Goal: Transaction & Acquisition: Purchase product/service

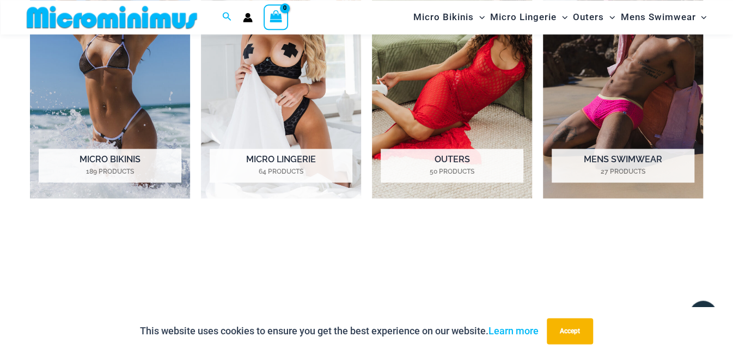
scroll to position [853, 0]
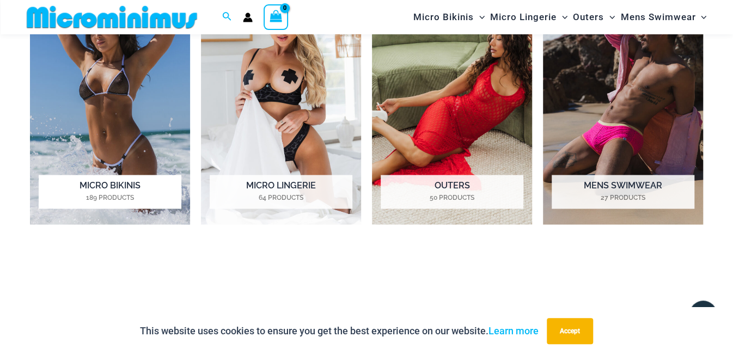
click at [114, 185] on h2 "Micro Bikinis 189 Products" at bounding box center [110, 192] width 143 height 34
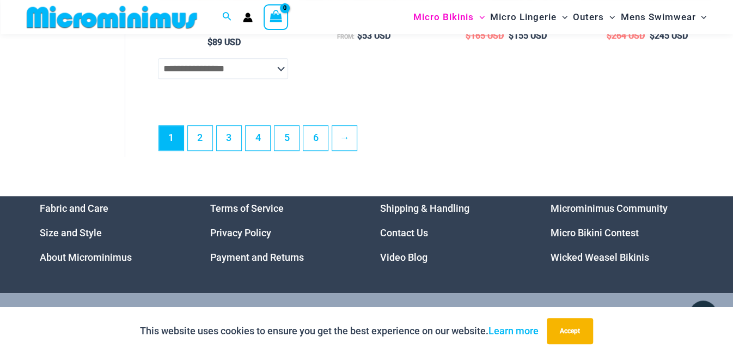
scroll to position [2750, 0]
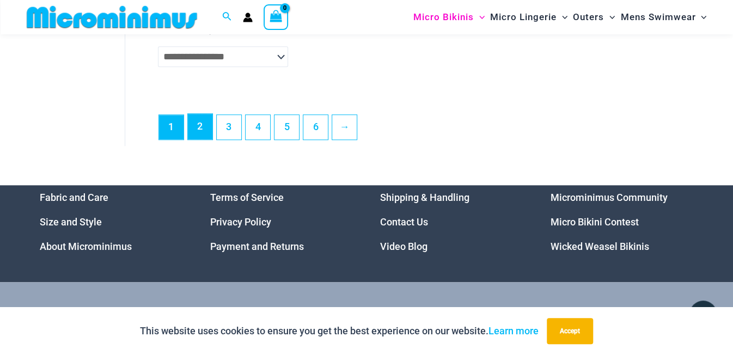
click at [204, 130] on link "2" at bounding box center [200, 127] width 25 height 26
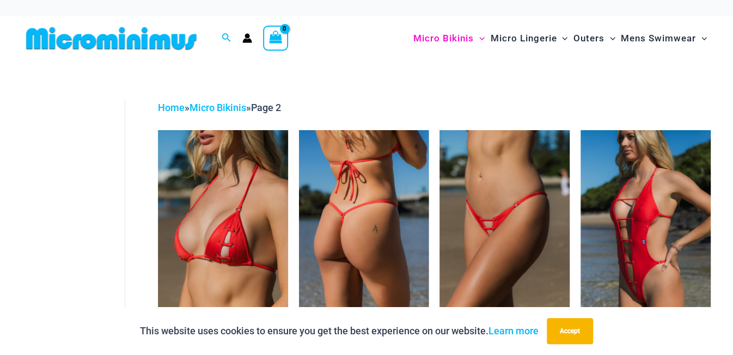
click at [307, 198] on img at bounding box center [364, 227] width 130 height 195
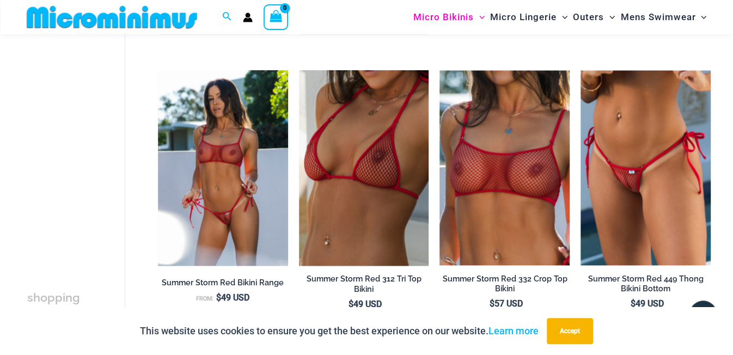
scroll to position [1255, 0]
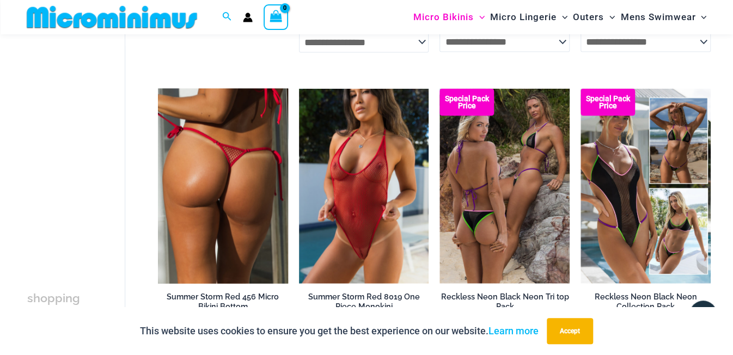
click at [223, 227] on img at bounding box center [223, 186] width 130 height 195
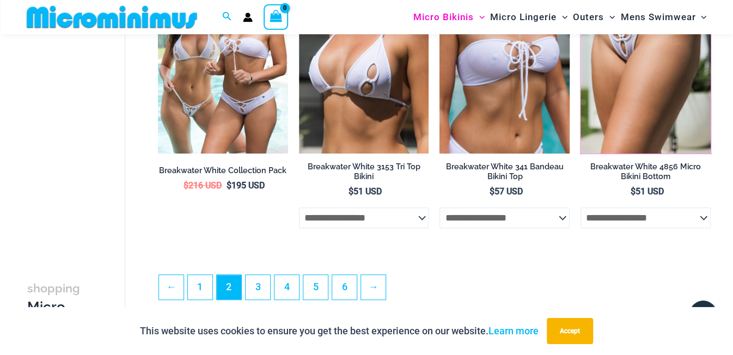
scroll to position [2348, 0]
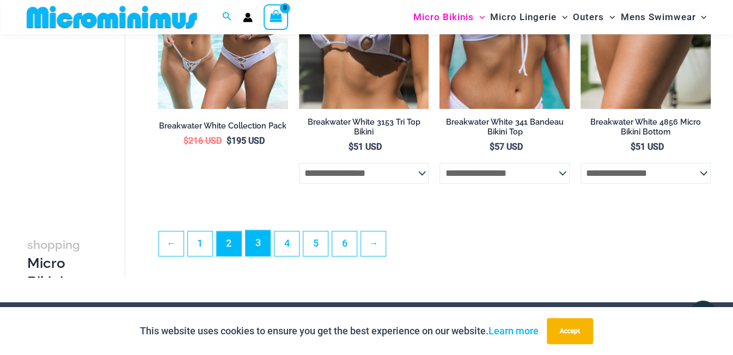
click at [261, 251] on link "3" at bounding box center [258, 243] width 25 height 26
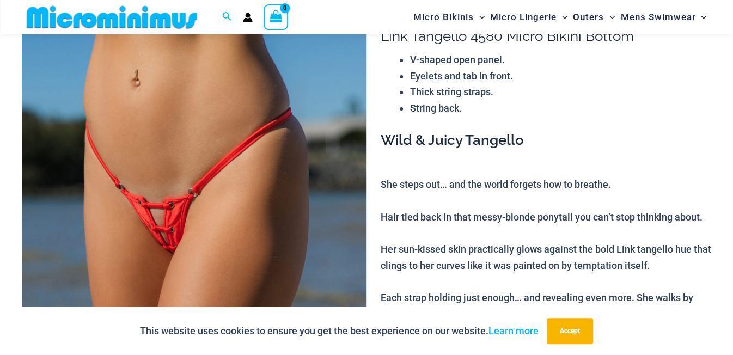
scroll to position [105, 0]
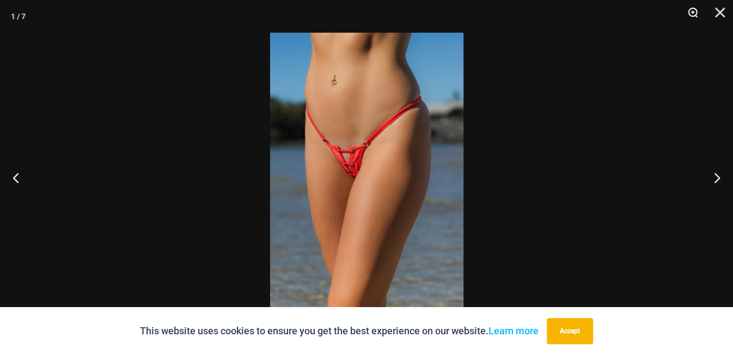
click at [692, 11] on button "Zoom" at bounding box center [688, 16] width 27 height 33
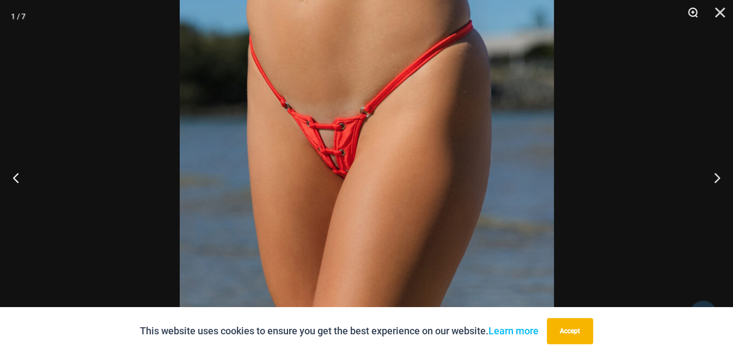
click at [688, 11] on button "Zoom" at bounding box center [688, 16] width 27 height 33
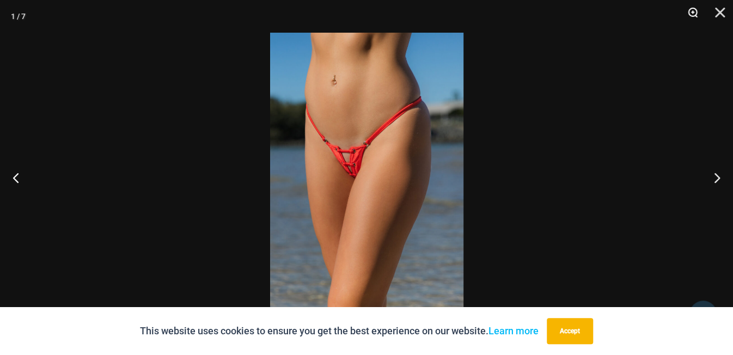
click at [695, 7] on button "Zoom" at bounding box center [688, 16] width 27 height 33
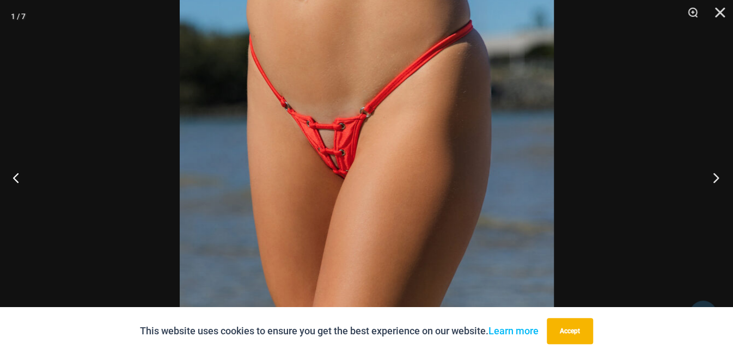
click at [721, 170] on button "Next" at bounding box center [712, 177] width 41 height 54
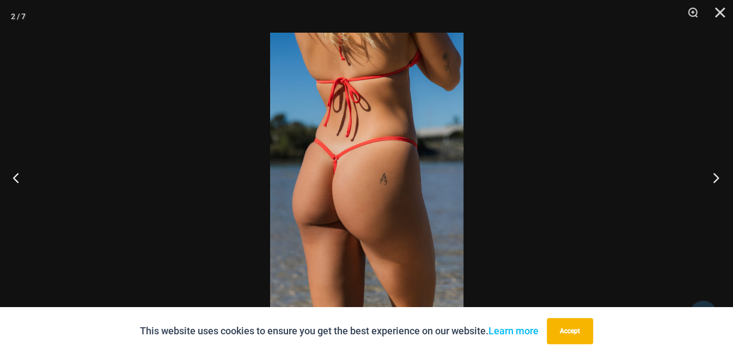
click at [721, 170] on button "Next" at bounding box center [712, 177] width 41 height 54
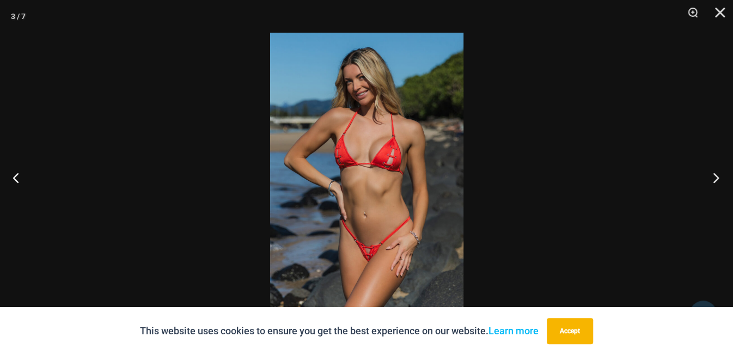
click at [721, 171] on button "Next" at bounding box center [712, 177] width 41 height 54
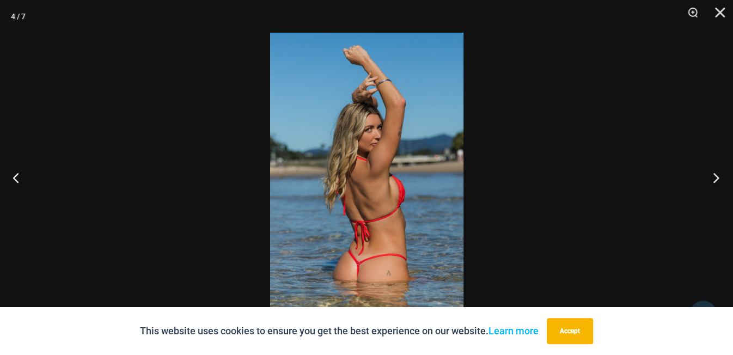
click at [721, 171] on button "Next" at bounding box center [712, 177] width 41 height 54
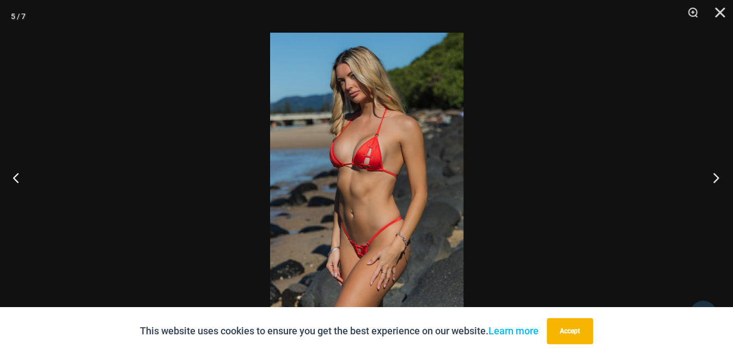
click at [721, 171] on button "Next" at bounding box center [712, 177] width 41 height 54
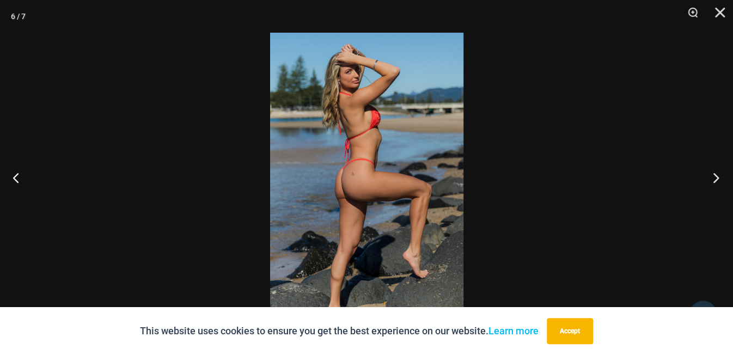
click at [721, 171] on button "Next" at bounding box center [712, 177] width 41 height 54
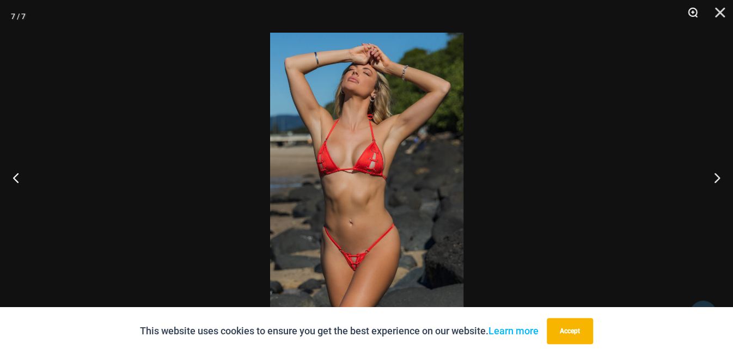
click at [696, 15] on button "Zoom" at bounding box center [688, 16] width 27 height 33
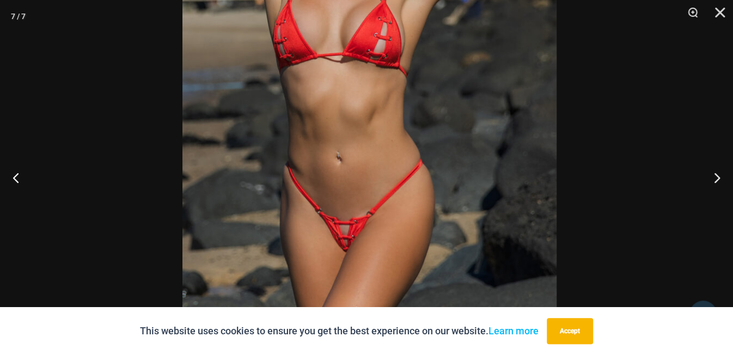
click at [497, 124] on img at bounding box center [369, 70] width 374 height 561
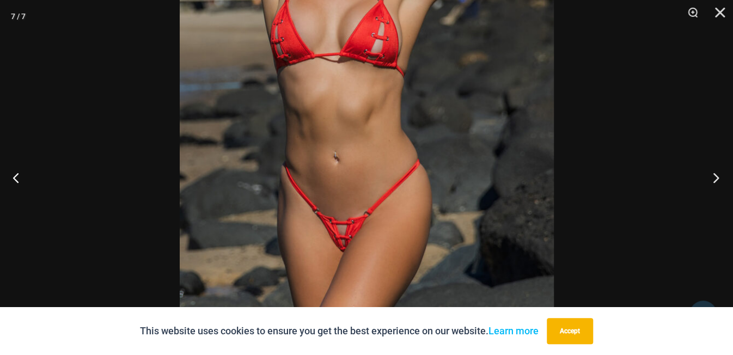
click at [718, 176] on button "Next" at bounding box center [712, 177] width 41 height 54
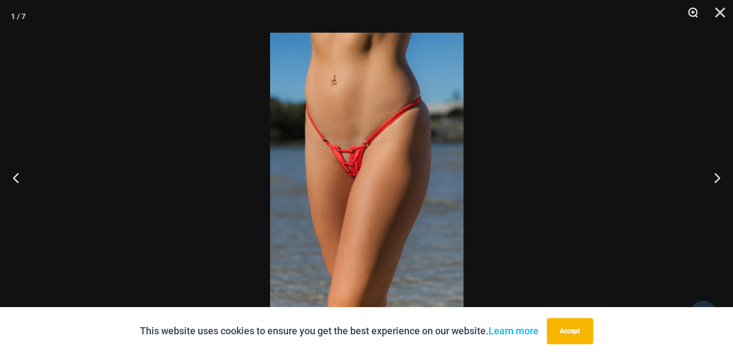
click at [690, 11] on button "Zoom" at bounding box center [688, 16] width 27 height 33
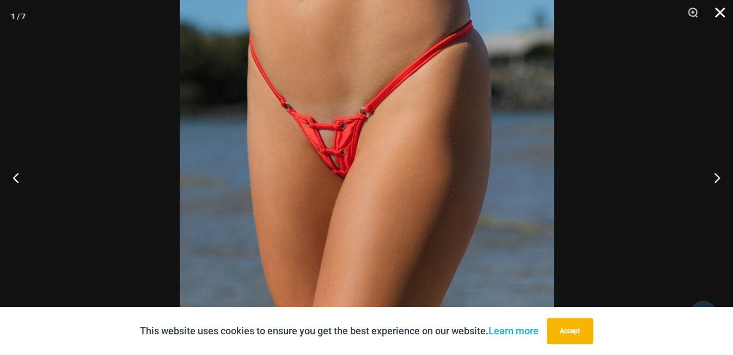
click at [717, 7] on button "Close" at bounding box center [715, 16] width 27 height 33
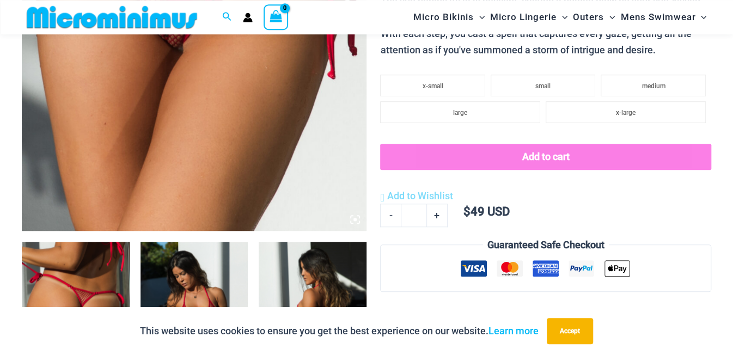
scroll to position [393, 0]
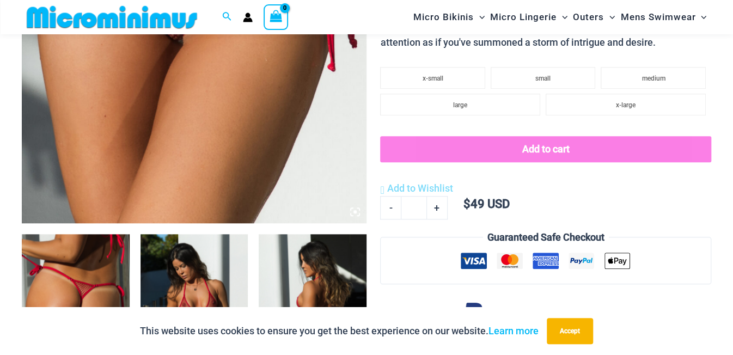
click at [176, 166] on div at bounding box center [366, 177] width 733 height 355
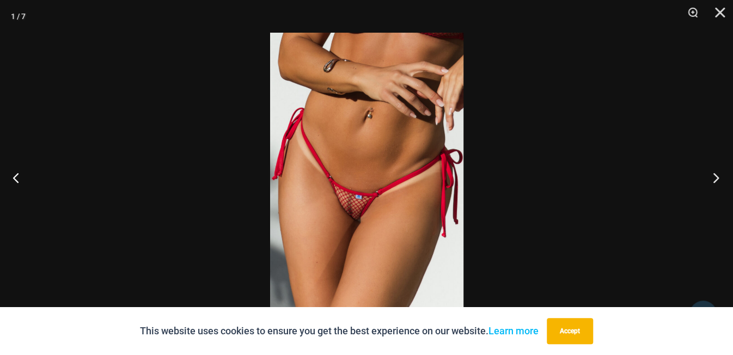
click at [722, 176] on button "Next" at bounding box center [712, 177] width 41 height 54
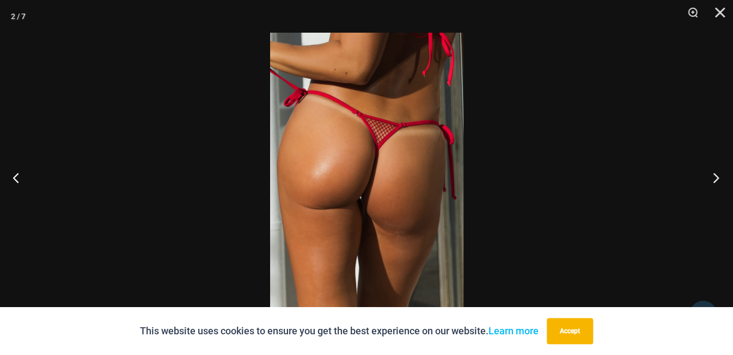
click at [722, 176] on button "Next" at bounding box center [712, 177] width 41 height 54
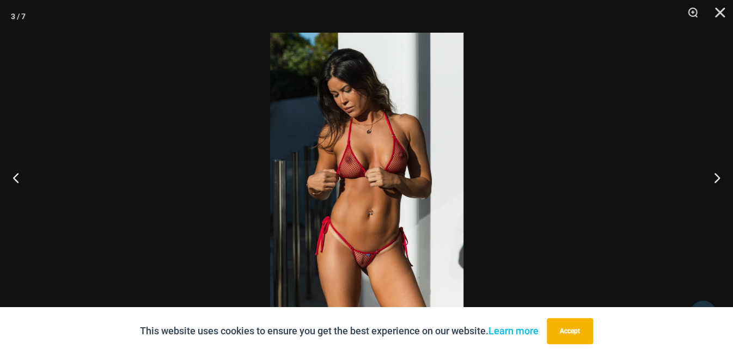
click at [386, 193] on img at bounding box center [366, 178] width 193 height 290
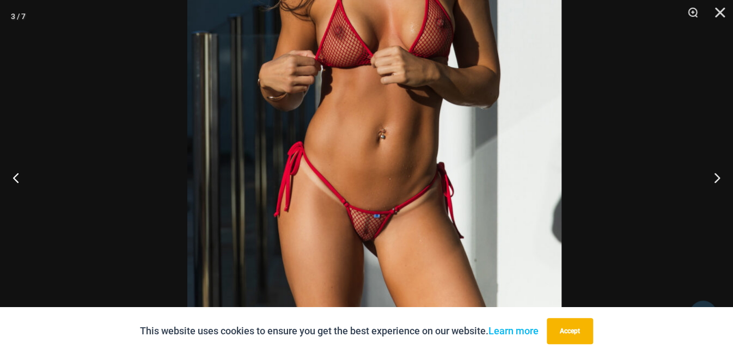
click at [428, 118] on img at bounding box center [374, 66] width 374 height 561
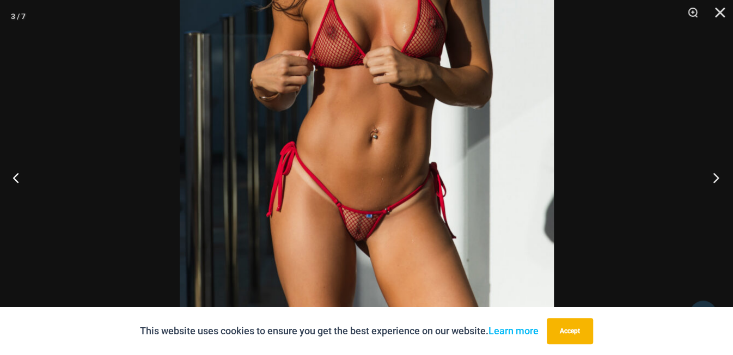
click at [711, 177] on button "Next" at bounding box center [712, 177] width 41 height 54
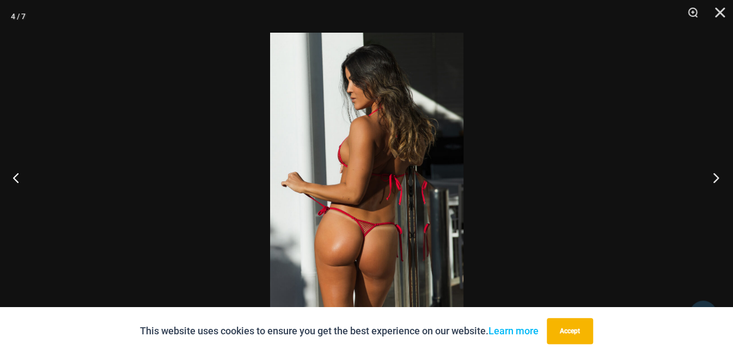
click at [711, 177] on button "Next" at bounding box center [712, 177] width 41 height 54
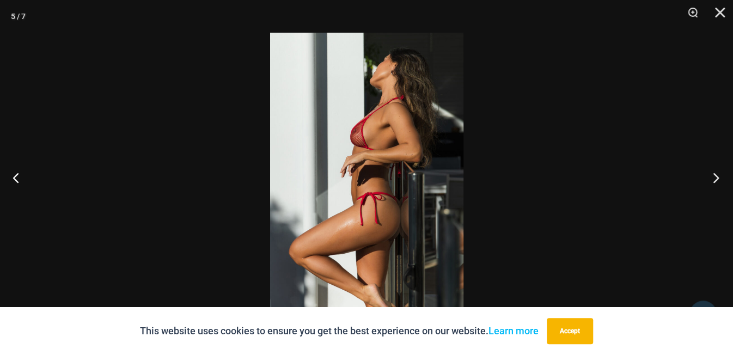
click at [711, 177] on button "Next" at bounding box center [712, 177] width 41 height 54
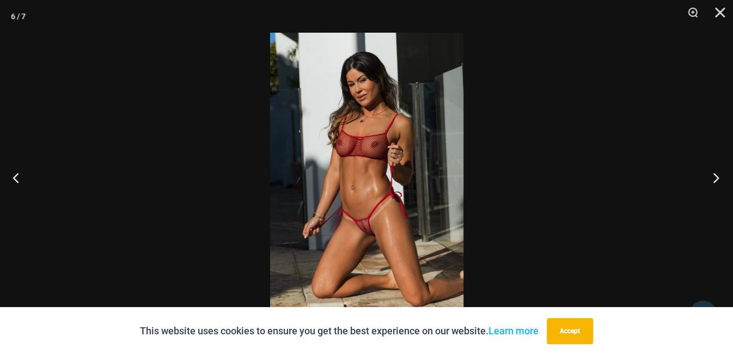
click at [709, 182] on button "Next" at bounding box center [712, 177] width 41 height 54
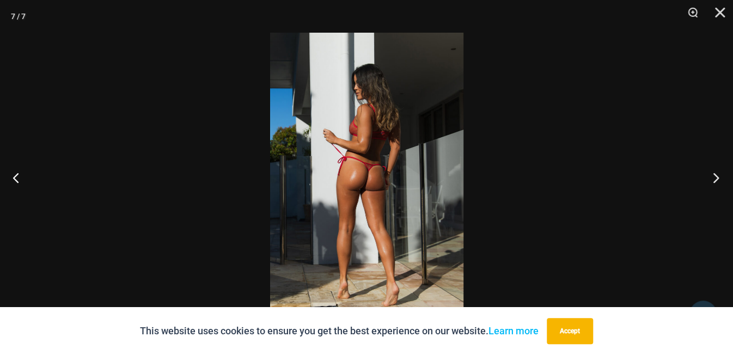
click at [709, 182] on button "Next" at bounding box center [712, 177] width 41 height 54
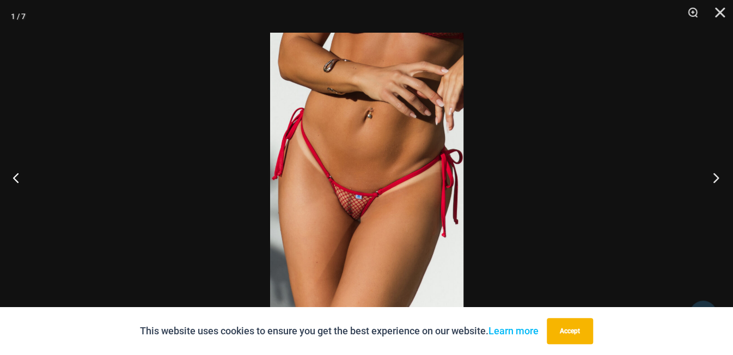
click at [709, 182] on button "Next" at bounding box center [712, 177] width 41 height 54
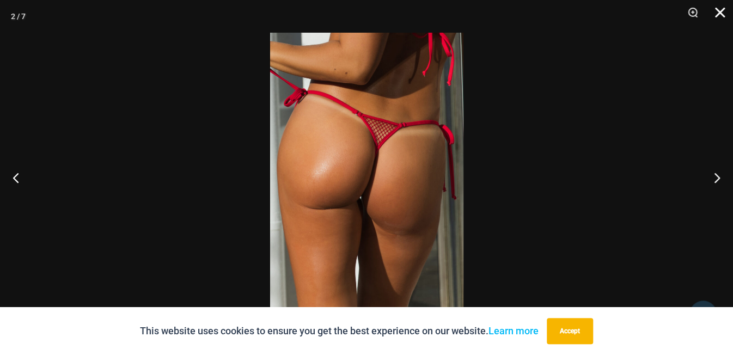
click at [729, 15] on button "Close" at bounding box center [715, 16] width 27 height 33
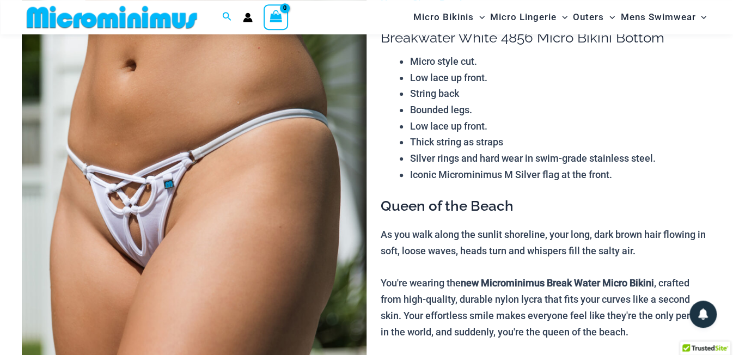
scroll to position [105, 0]
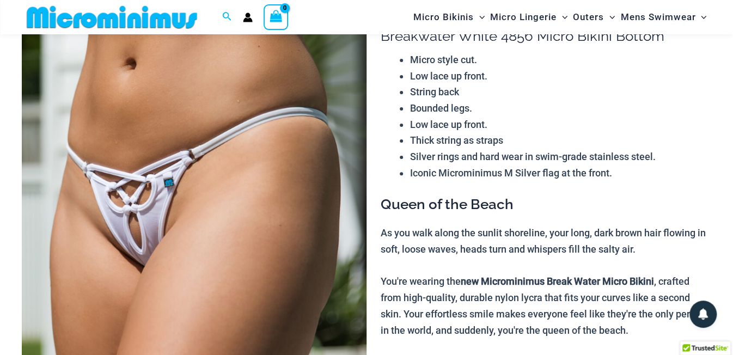
click at [88, 299] on img at bounding box center [194, 252] width 345 height 517
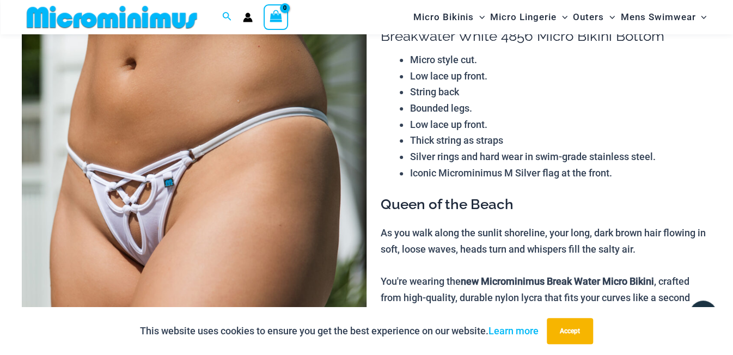
click at [236, 186] on img at bounding box center [194, 252] width 345 height 517
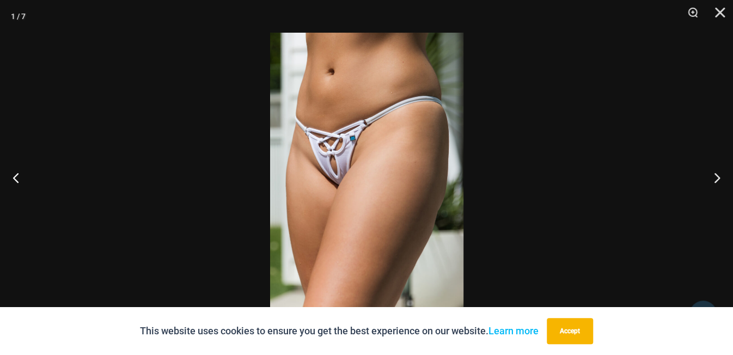
click at [374, 162] on img at bounding box center [366, 178] width 193 height 290
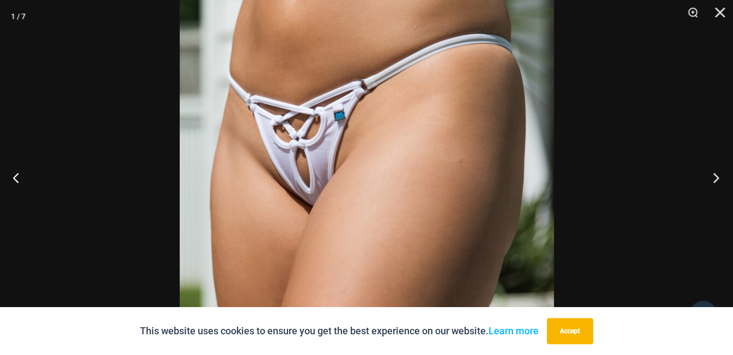
click at [714, 178] on button "Next" at bounding box center [712, 177] width 41 height 54
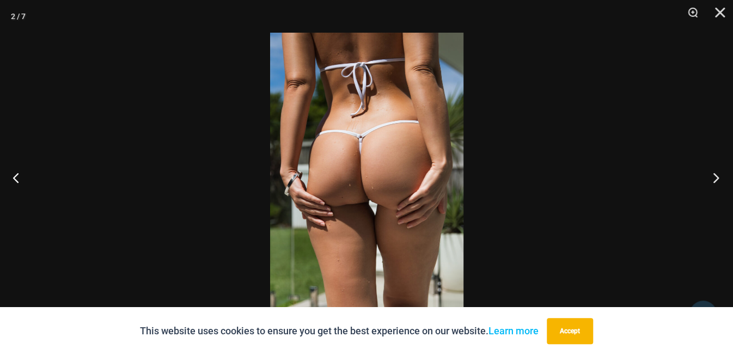
click at [714, 178] on button "Next" at bounding box center [712, 177] width 41 height 54
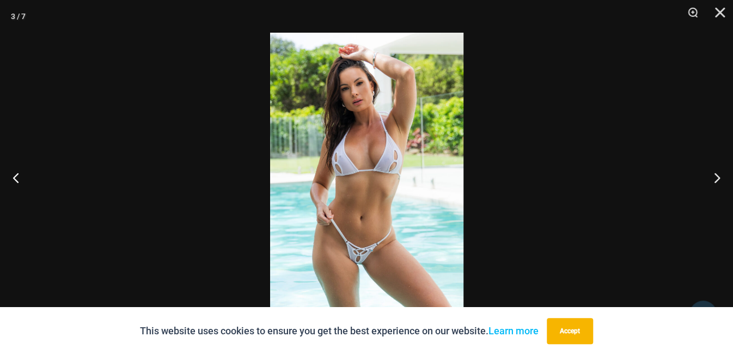
click at [405, 195] on img at bounding box center [366, 178] width 193 height 290
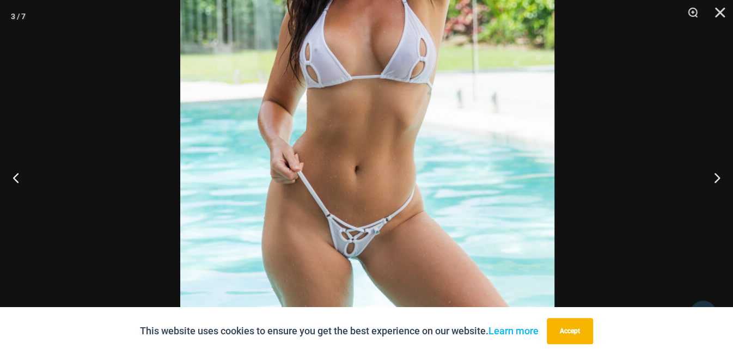
click at [413, 137] on img at bounding box center [367, 90] width 374 height 561
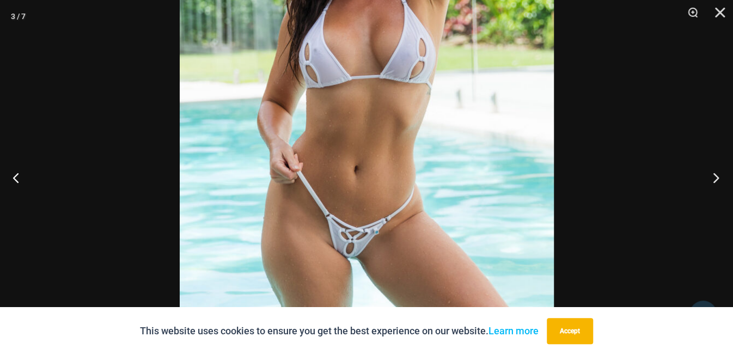
click at [706, 176] on button "Next" at bounding box center [712, 177] width 41 height 54
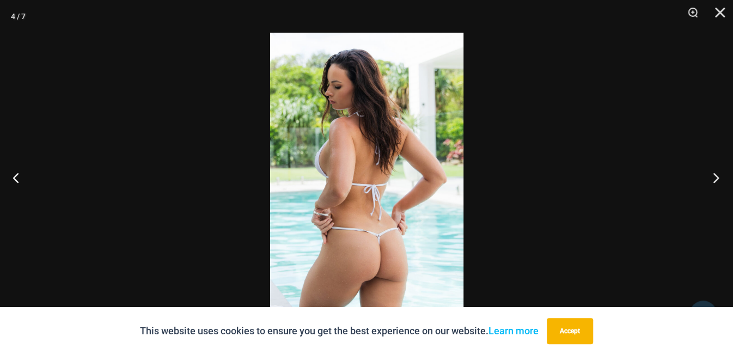
click at [706, 176] on button "Next" at bounding box center [712, 177] width 41 height 54
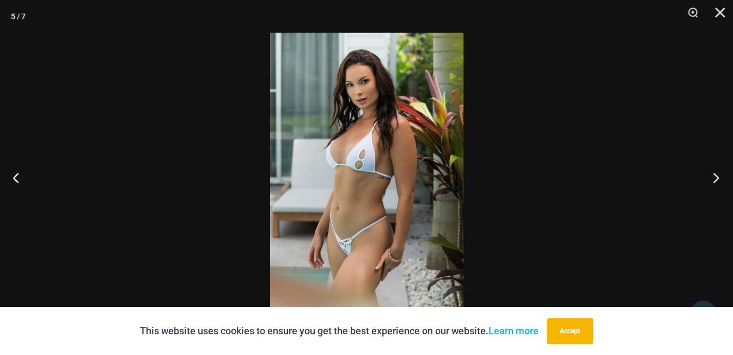
click at [706, 176] on button "Next" at bounding box center [712, 177] width 41 height 54
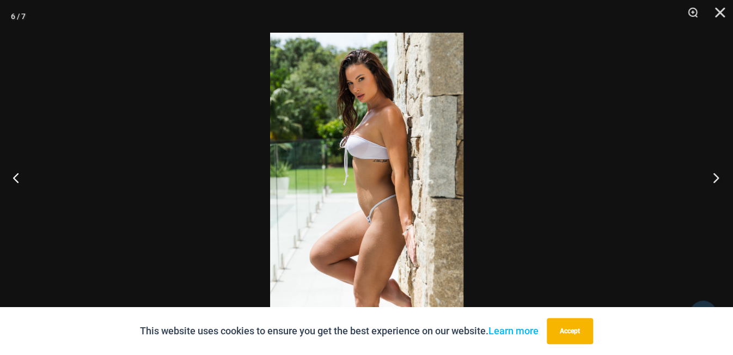
click at [706, 176] on button "Next" at bounding box center [712, 177] width 41 height 54
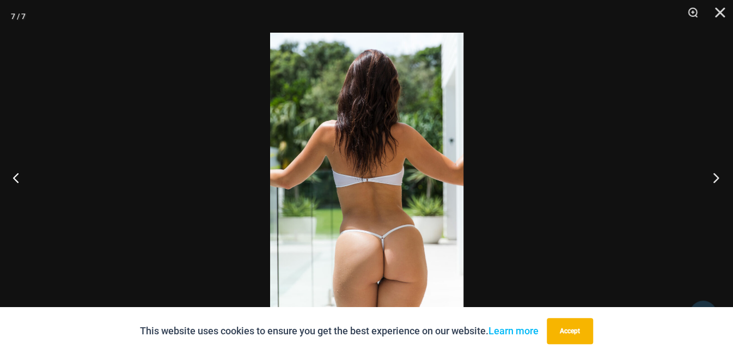
click at [706, 176] on button "Next" at bounding box center [712, 177] width 41 height 54
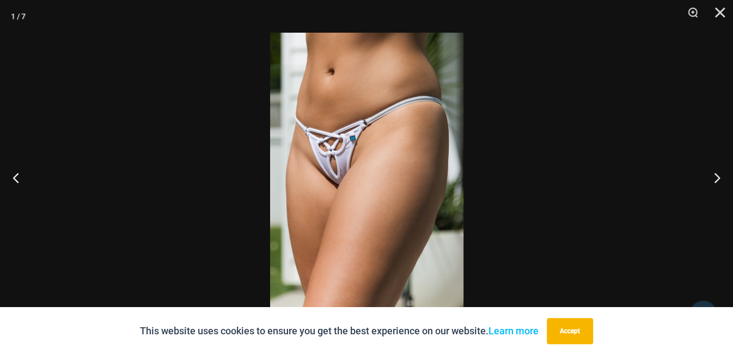
click at [381, 176] on img at bounding box center [366, 178] width 193 height 290
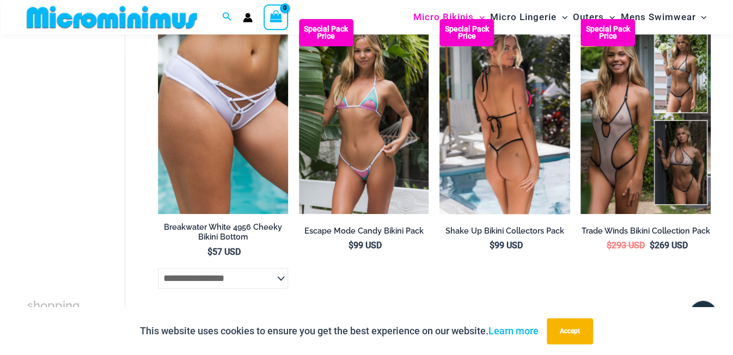
scroll to position [105, 0]
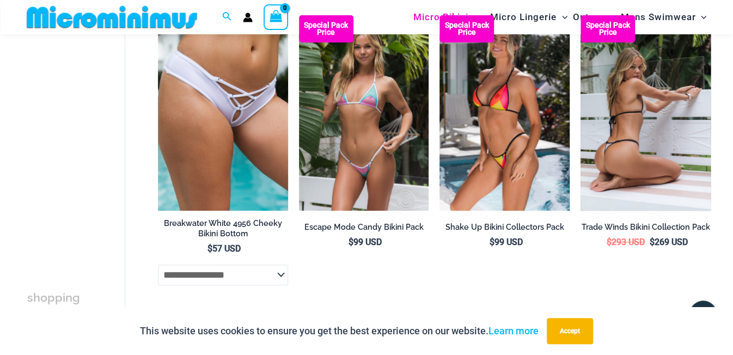
click at [661, 158] on img at bounding box center [645, 112] width 130 height 195
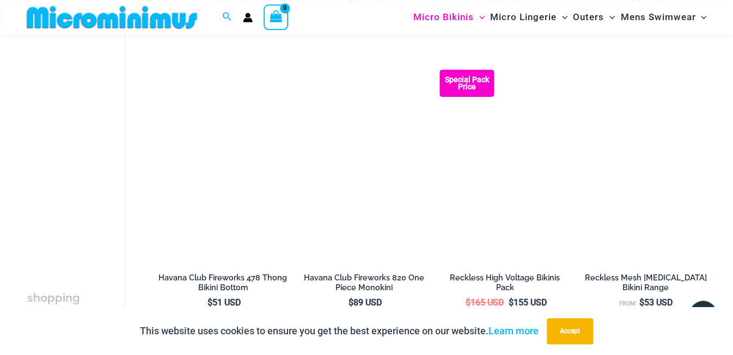
scroll to position [2462, 0]
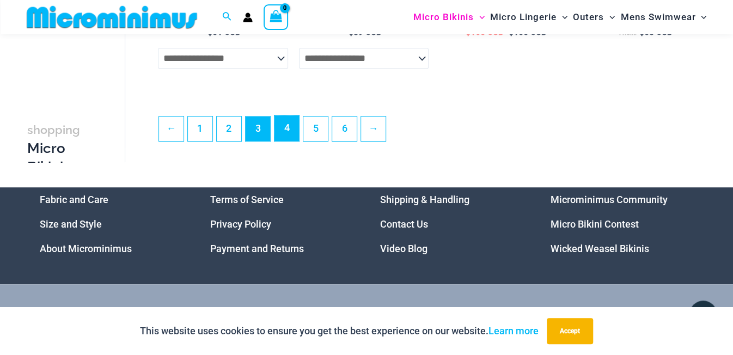
click at [290, 137] on link "4" at bounding box center [286, 128] width 25 height 26
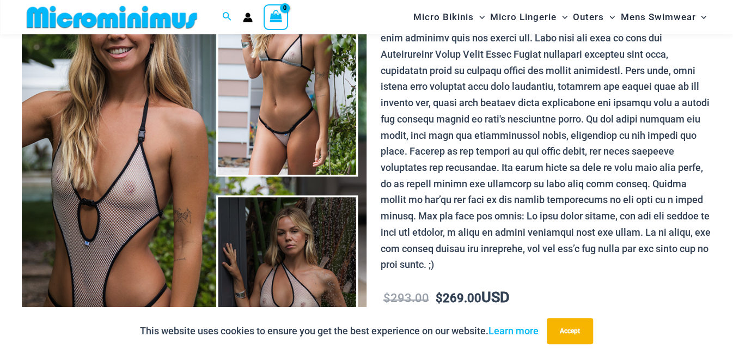
scroll to position [162, 0]
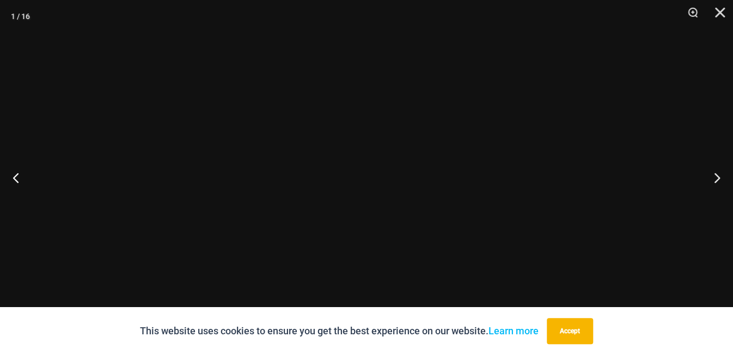
click at [163, 198] on div at bounding box center [366, 177] width 733 height 355
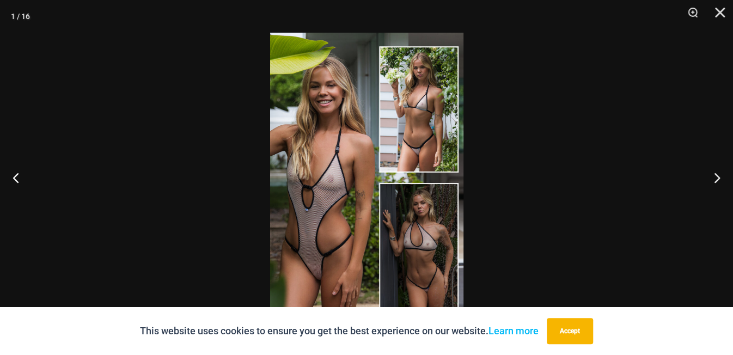
click at [337, 210] on img at bounding box center [366, 178] width 193 height 290
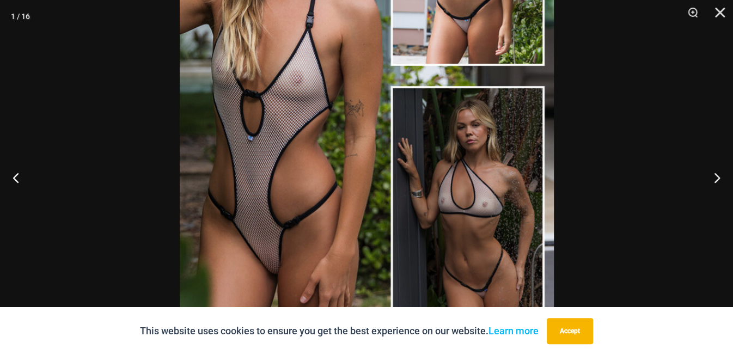
click at [418, 131] on img at bounding box center [367, 75] width 374 height 561
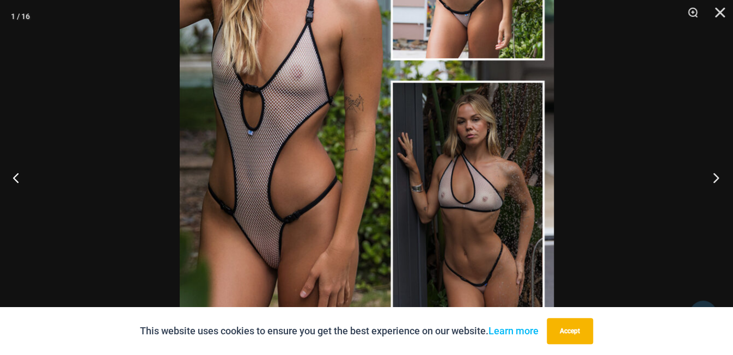
click at [718, 172] on button "Next" at bounding box center [712, 177] width 41 height 54
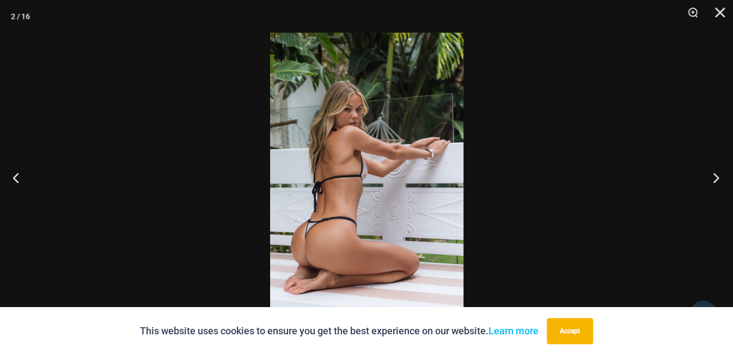
click at [718, 172] on button "Next" at bounding box center [712, 177] width 41 height 54
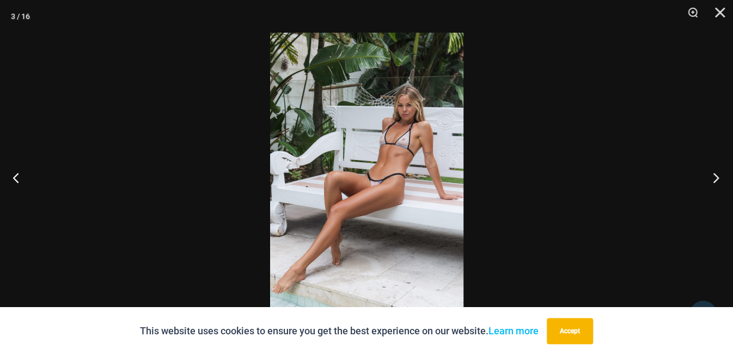
click at [718, 172] on button "Next" at bounding box center [712, 177] width 41 height 54
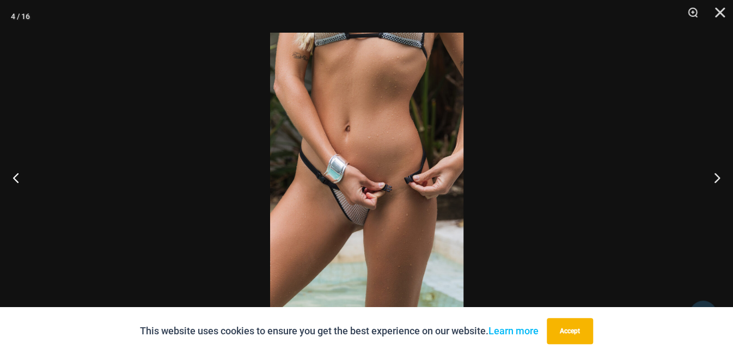
click at [350, 181] on img at bounding box center [366, 178] width 193 height 290
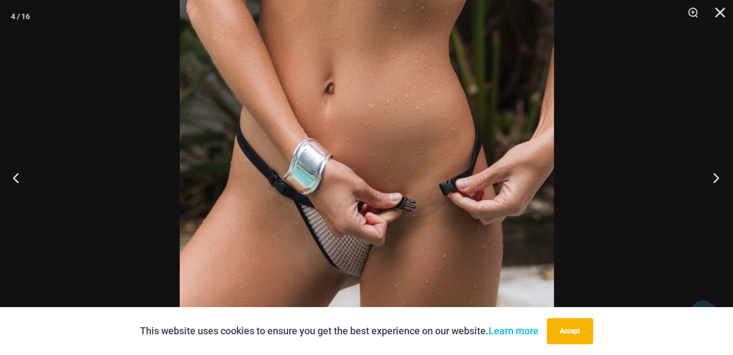
click at [717, 174] on button "Next" at bounding box center [712, 177] width 41 height 54
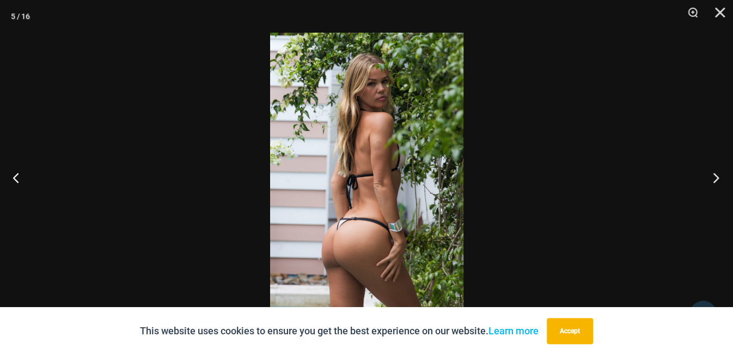
click at [717, 174] on button "Next" at bounding box center [712, 177] width 41 height 54
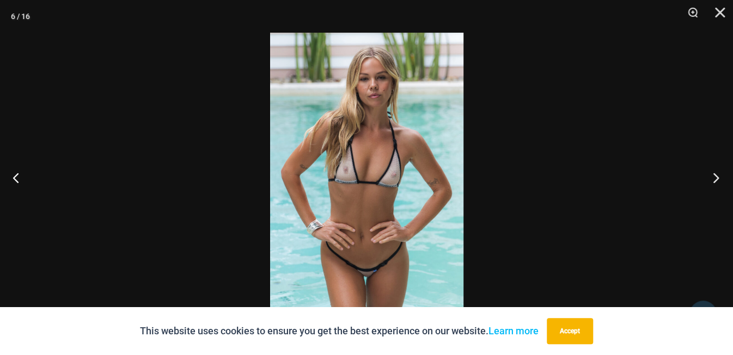
click at [717, 174] on button "Next" at bounding box center [712, 177] width 41 height 54
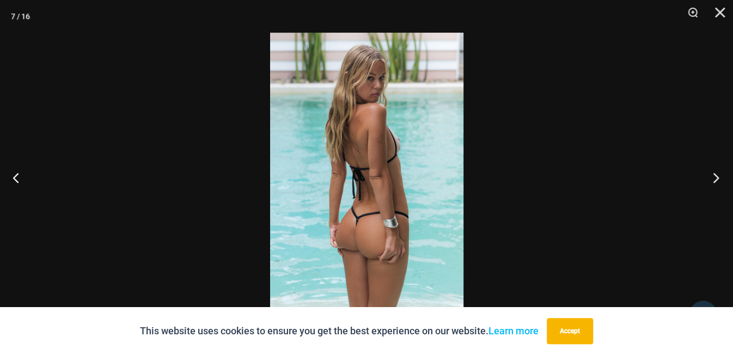
click at [717, 174] on button "Next" at bounding box center [712, 177] width 41 height 54
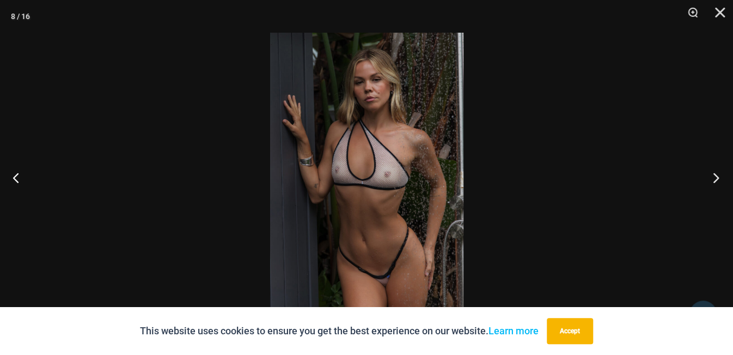
click at [717, 174] on button "Next" at bounding box center [712, 177] width 41 height 54
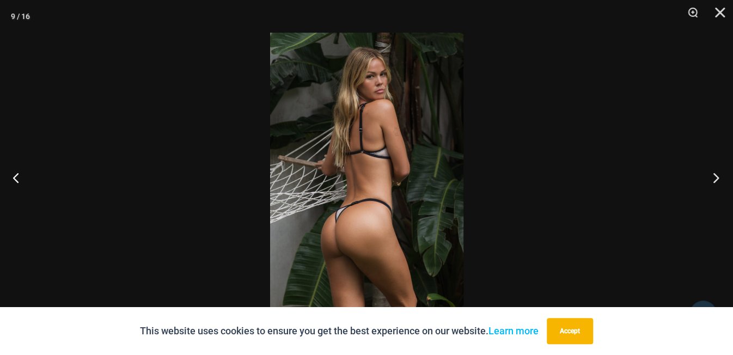
click at [717, 174] on button "Next" at bounding box center [712, 177] width 41 height 54
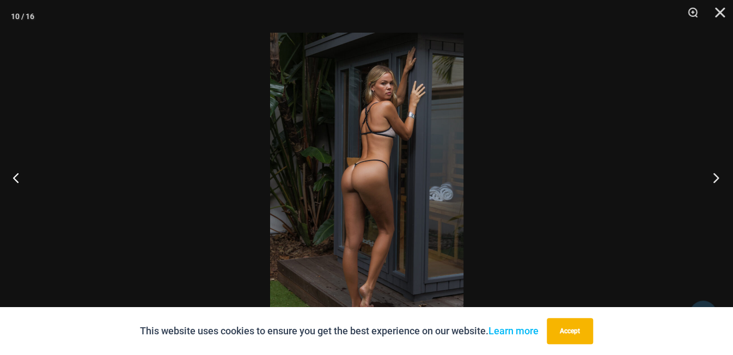
click at [717, 174] on button "Next" at bounding box center [712, 177] width 41 height 54
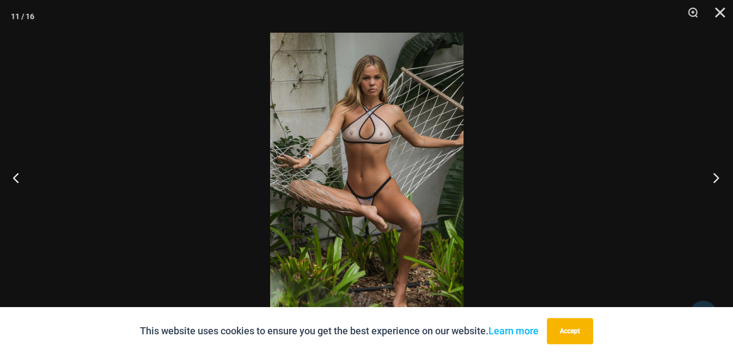
click at [717, 174] on button "Next" at bounding box center [712, 177] width 41 height 54
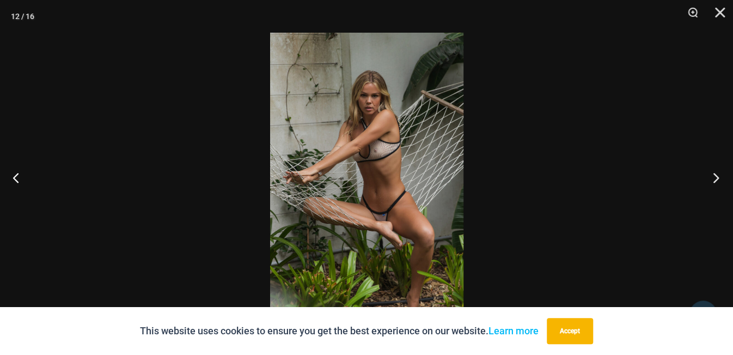
click at [717, 174] on button "Next" at bounding box center [712, 177] width 41 height 54
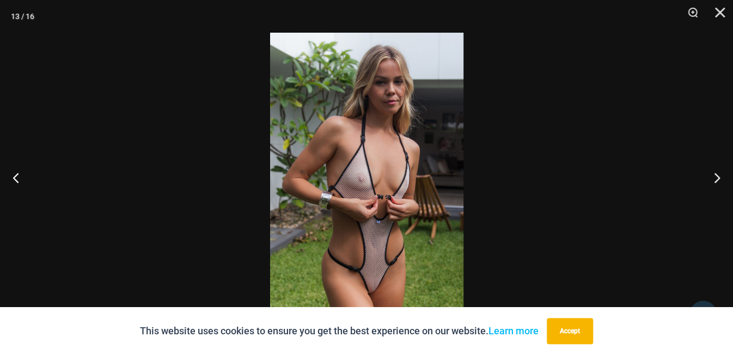
click at [315, 233] on img at bounding box center [366, 178] width 193 height 290
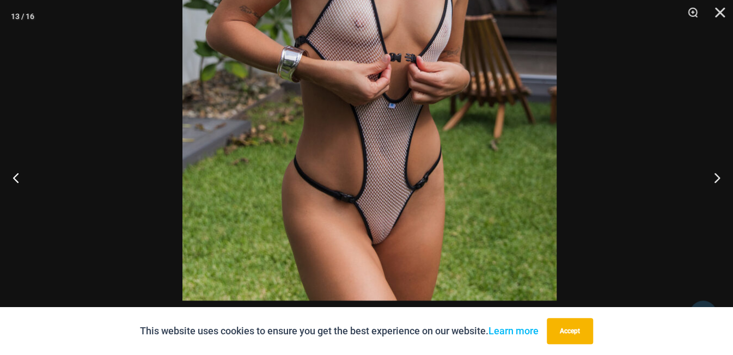
click at [425, 82] on img at bounding box center [369, 20] width 374 height 561
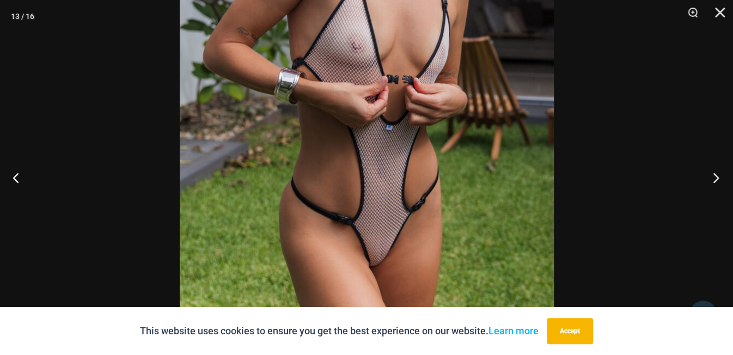
click at [718, 177] on button "Next" at bounding box center [712, 177] width 41 height 54
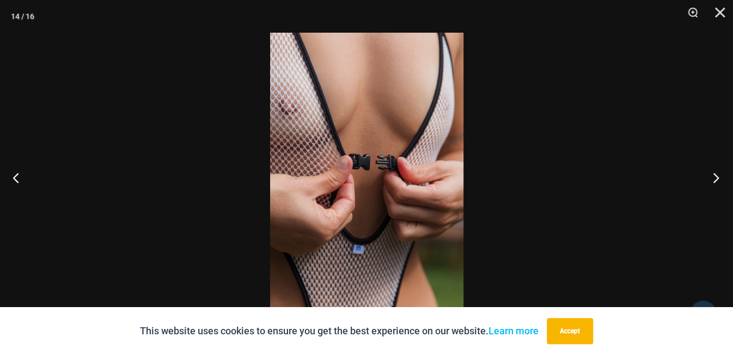
click at [718, 177] on button "Next" at bounding box center [712, 177] width 41 height 54
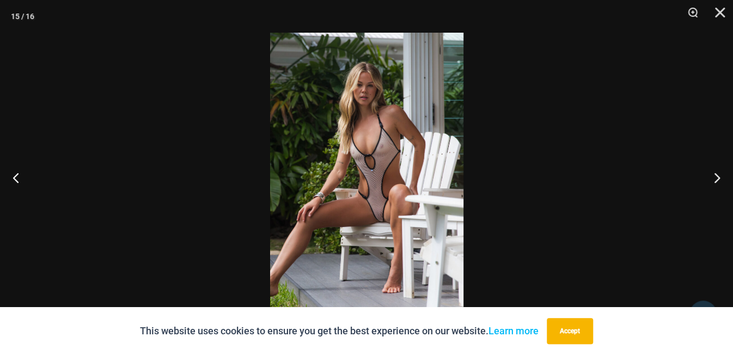
click at [382, 187] on img at bounding box center [366, 178] width 193 height 290
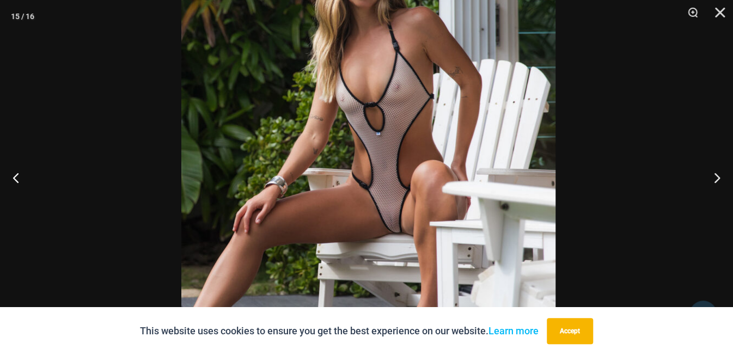
click at [409, 181] on img at bounding box center [368, 147] width 374 height 561
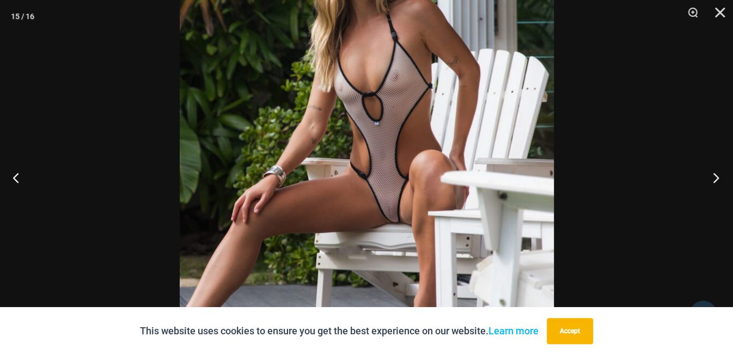
click at [714, 175] on button "Next" at bounding box center [712, 177] width 41 height 54
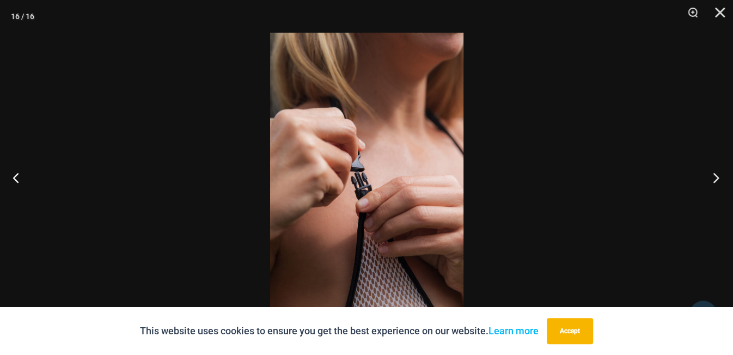
click at [714, 175] on button "Next" at bounding box center [712, 177] width 41 height 54
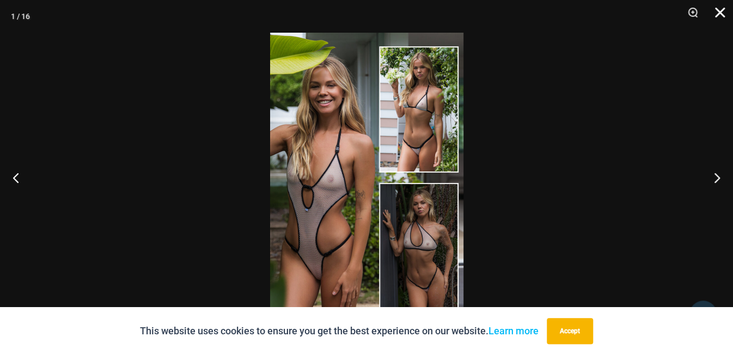
click at [725, 19] on button "Close" at bounding box center [715, 16] width 27 height 33
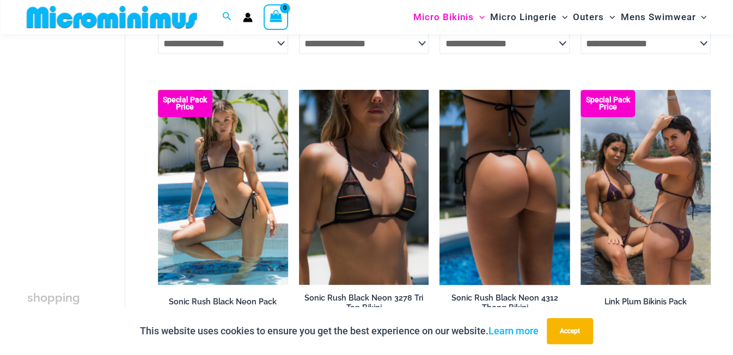
scroll to position [739, 0]
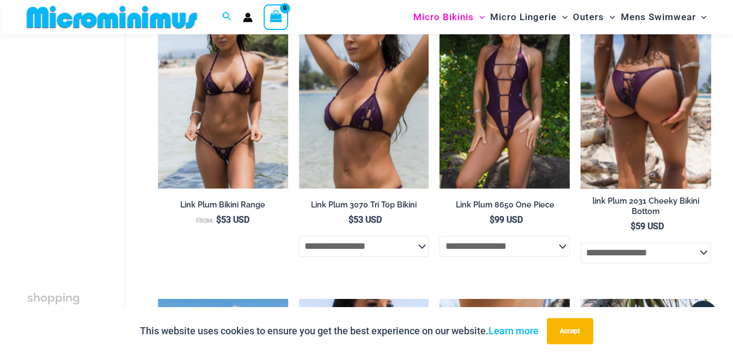
click at [656, 112] on img at bounding box center [645, 90] width 130 height 195
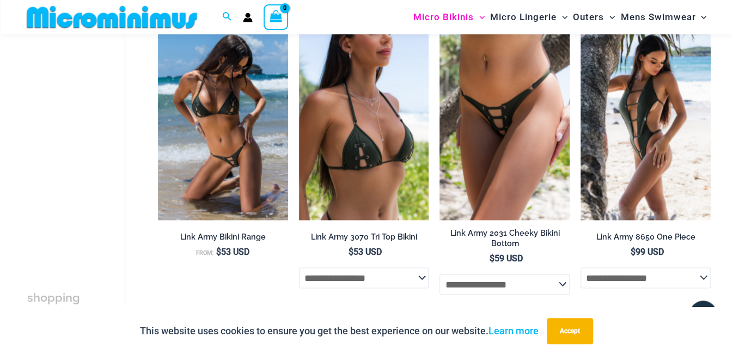
scroll to position [1026, 0]
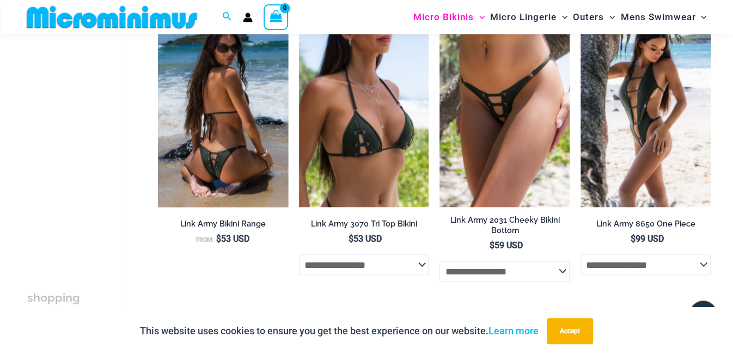
click at [195, 158] on img at bounding box center [223, 108] width 130 height 195
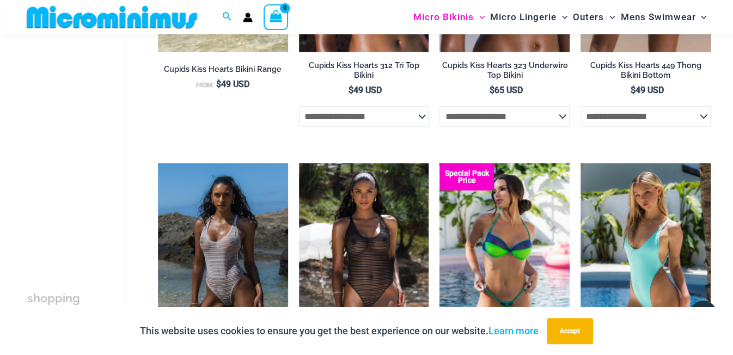
scroll to position [1544, 0]
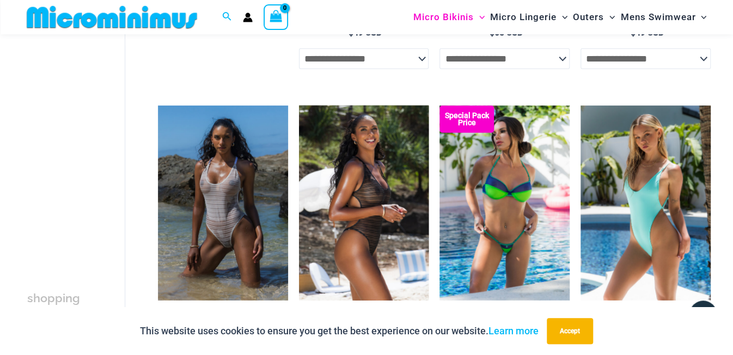
click at [375, 218] on img at bounding box center [364, 203] width 130 height 195
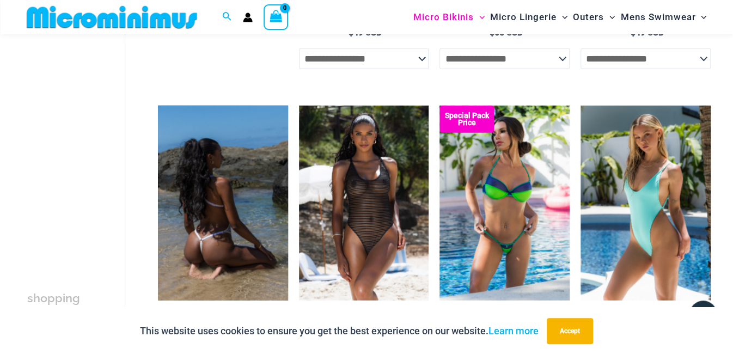
click at [260, 219] on img at bounding box center [223, 203] width 130 height 195
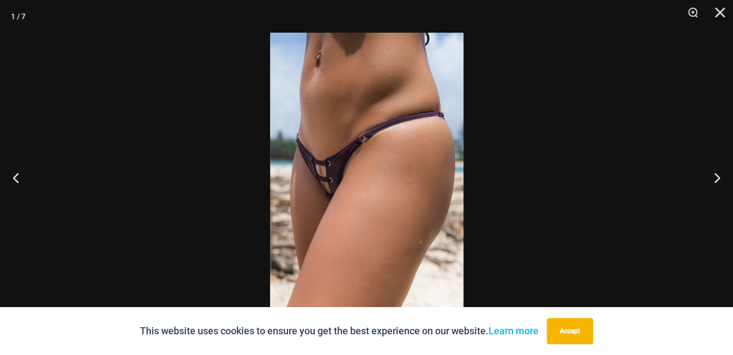
click at [371, 179] on img at bounding box center [366, 178] width 193 height 290
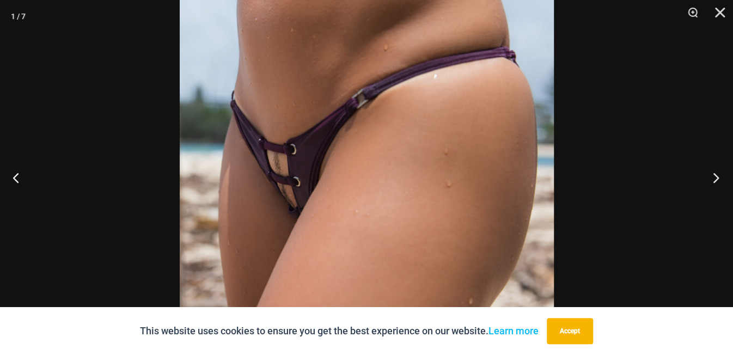
scroll to position [278, 0]
click at [711, 180] on button "Next" at bounding box center [712, 177] width 41 height 54
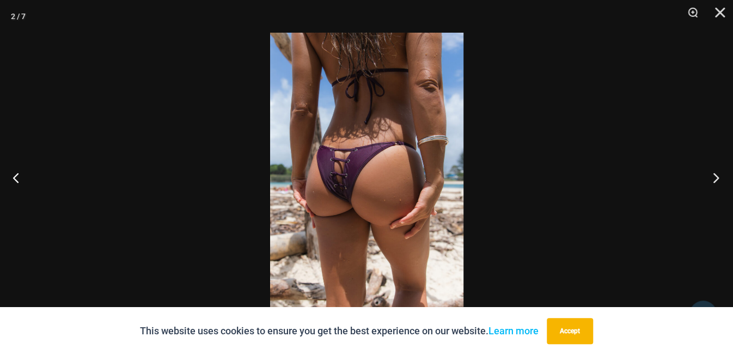
click at [710, 182] on button "Next" at bounding box center [712, 177] width 41 height 54
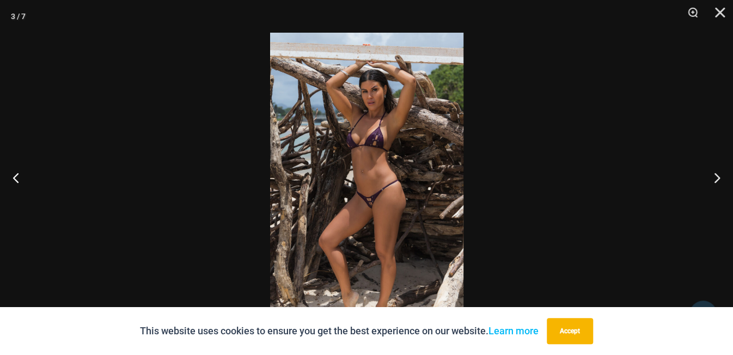
click at [429, 187] on img at bounding box center [366, 178] width 193 height 290
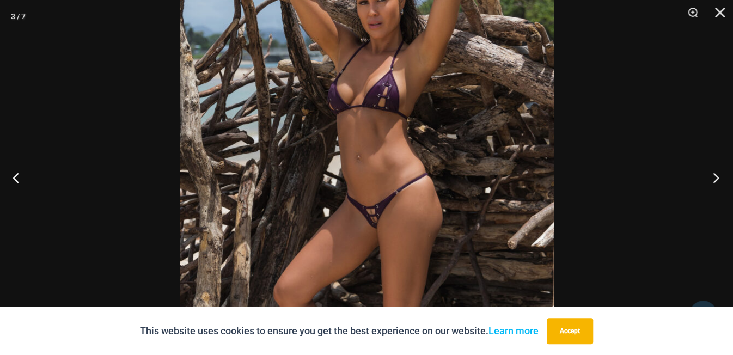
click at [712, 176] on button "Next" at bounding box center [712, 177] width 41 height 54
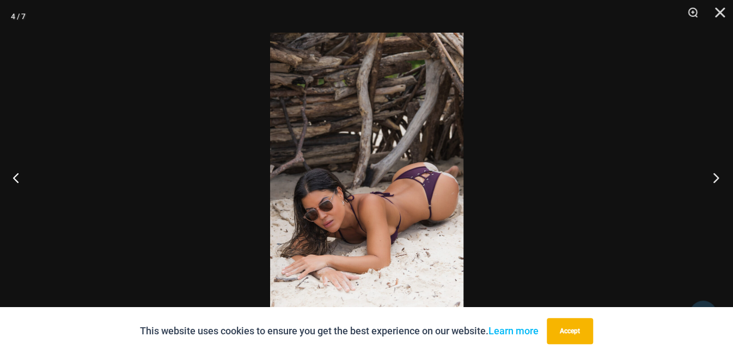
click at [712, 176] on button "Next" at bounding box center [712, 177] width 41 height 54
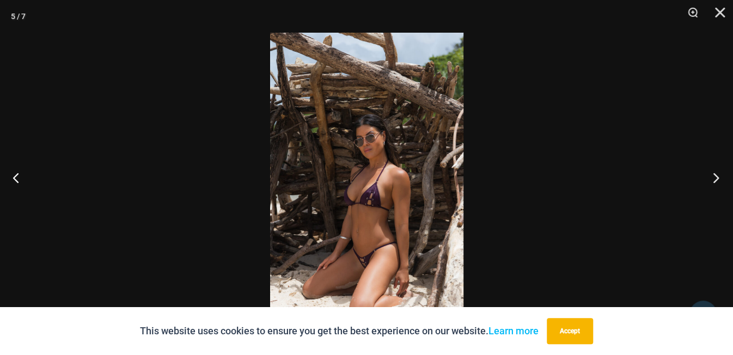
click at [712, 176] on button "Next" at bounding box center [712, 177] width 41 height 54
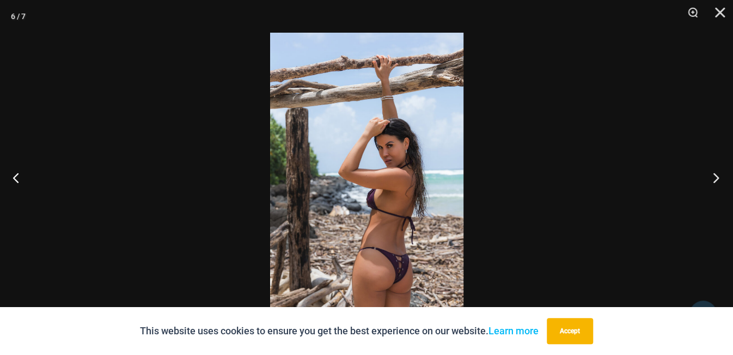
click at [712, 176] on button "Next" at bounding box center [712, 177] width 41 height 54
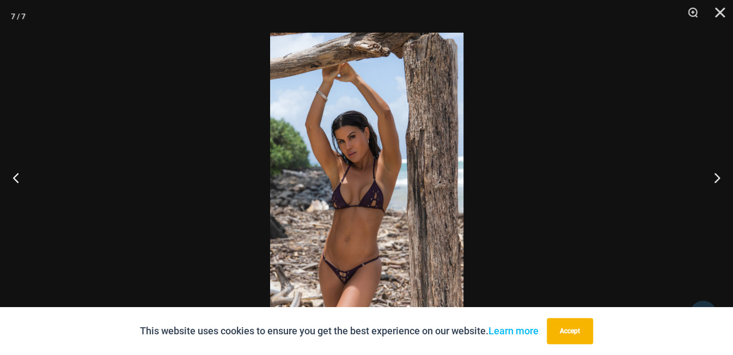
click at [308, 219] on img at bounding box center [366, 178] width 193 height 290
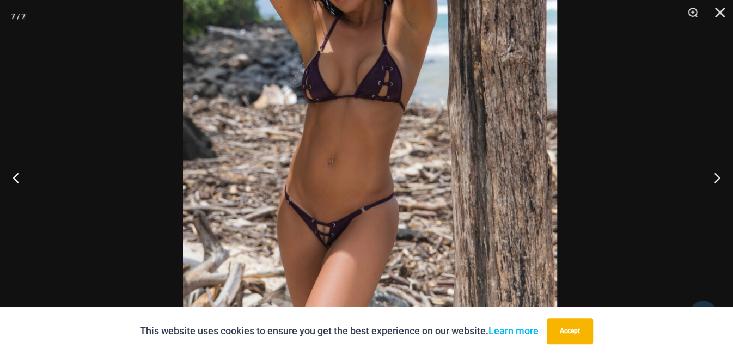
click at [439, 106] on img at bounding box center [370, 41] width 374 height 561
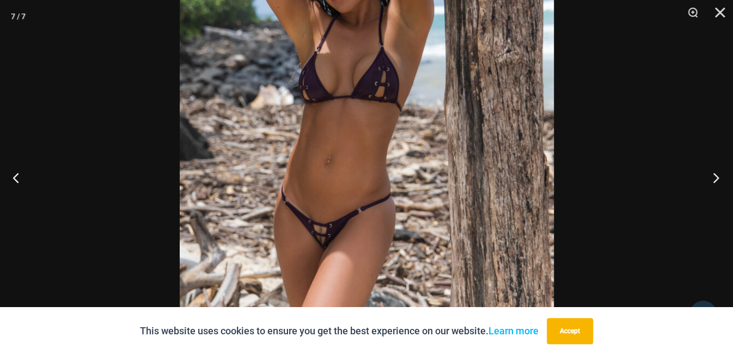
click at [720, 173] on button "Next" at bounding box center [712, 177] width 41 height 54
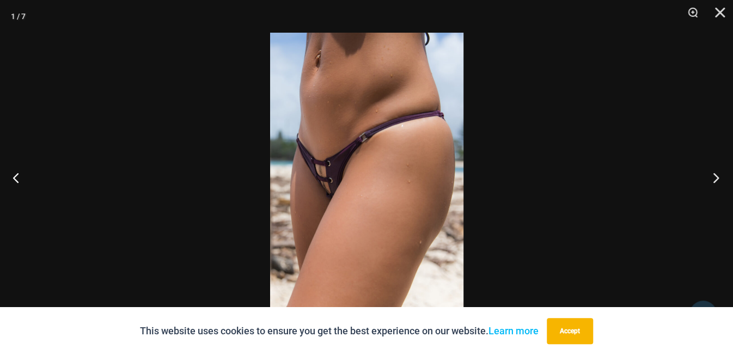
click at [713, 180] on button "Next" at bounding box center [712, 177] width 41 height 54
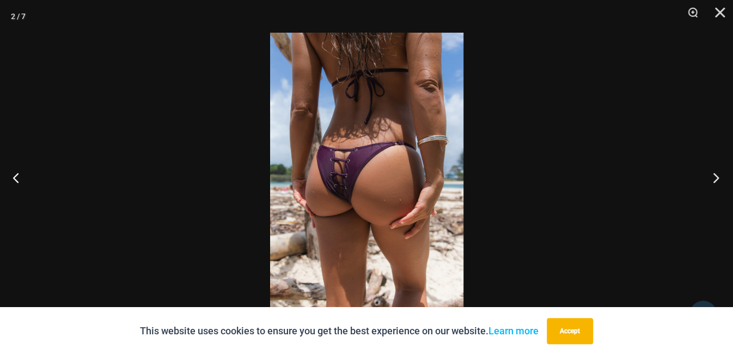
click at [713, 180] on button "Next" at bounding box center [712, 177] width 41 height 54
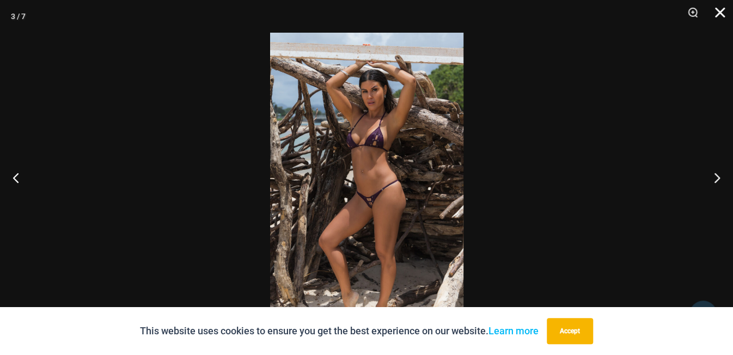
click at [718, 5] on button "Close" at bounding box center [715, 16] width 27 height 33
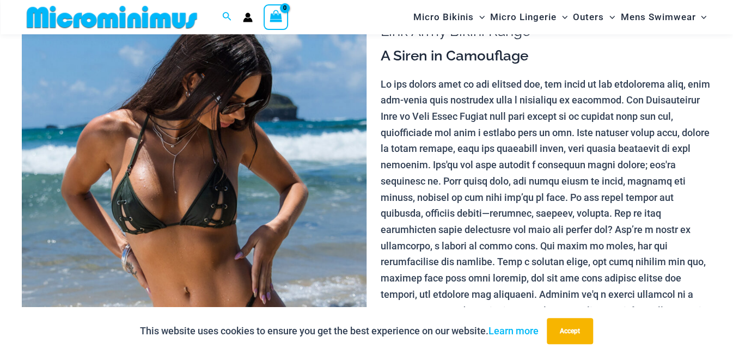
scroll to position [105, 0]
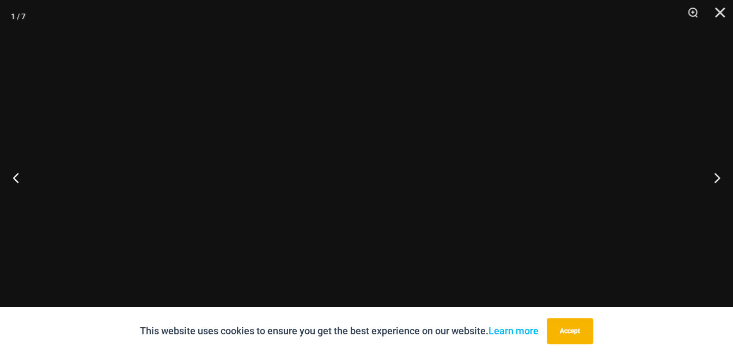
click at [171, 203] on div at bounding box center [366, 177] width 733 height 355
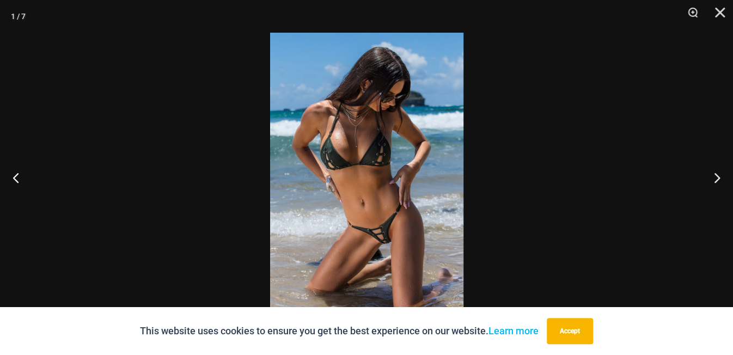
click at [370, 219] on img at bounding box center [366, 178] width 193 height 290
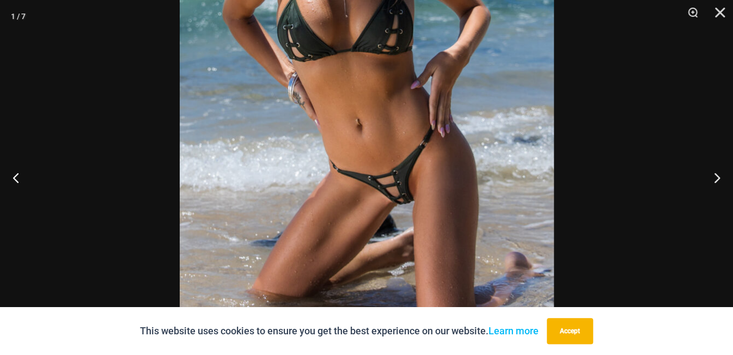
click at [459, 167] on img at bounding box center [367, 76] width 374 height 561
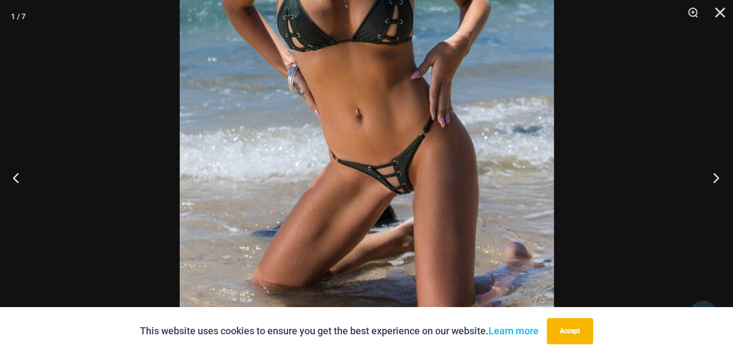
click at [716, 179] on button "Next" at bounding box center [712, 177] width 41 height 54
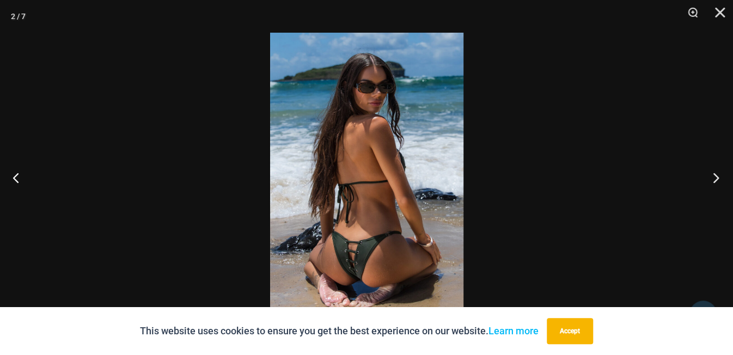
click at [716, 179] on button "Next" at bounding box center [712, 177] width 41 height 54
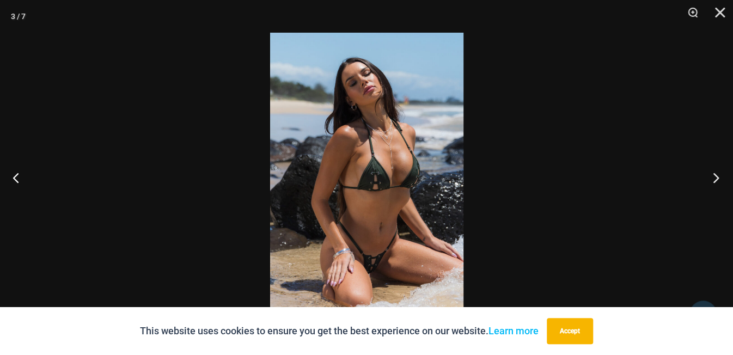
click at [716, 179] on button "Next" at bounding box center [712, 177] width 41 height 54
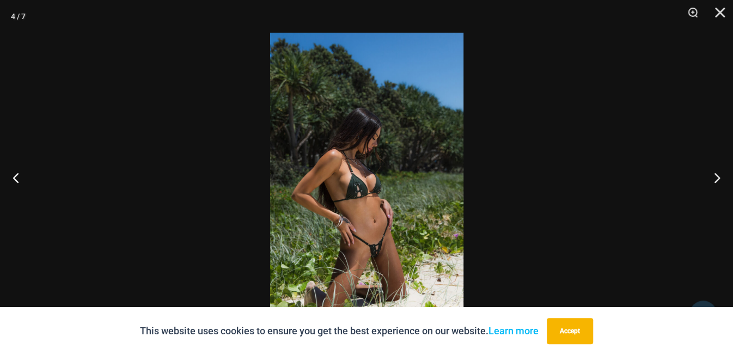
click at [376, 221] on img at bounding box center [366, 178] width 193 height 290
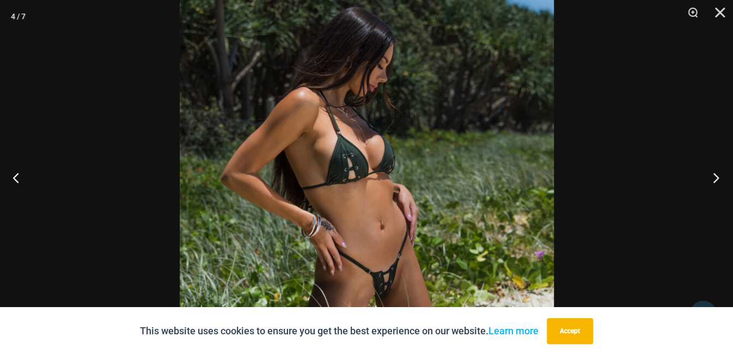
click at [710, 172] on button "Next" at bounding box center [712, 177] width 41 height 54
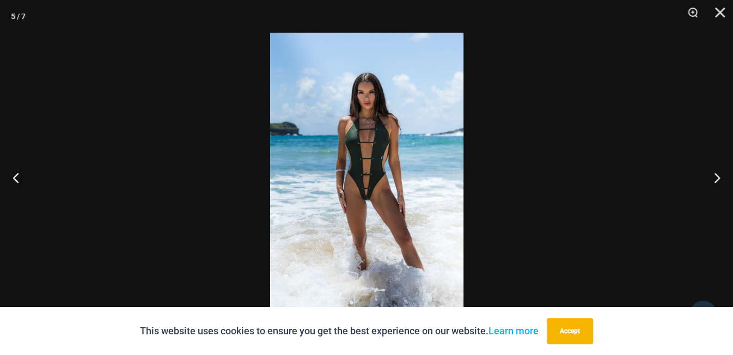
click at [388, 172] on img at bounding box center [366, 178] width 193 height 290
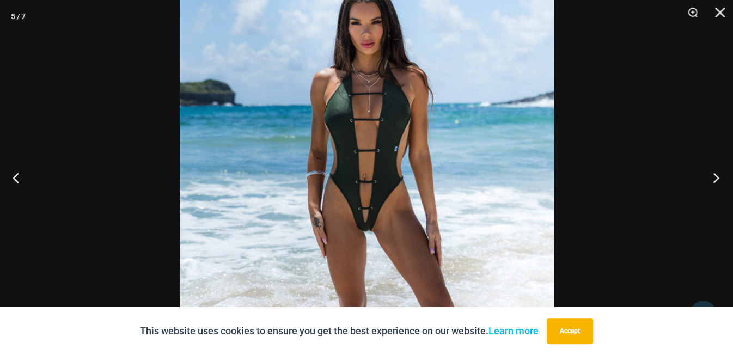
click at [714, 175] on button "Next" at bounding box center [712, 177] width 41 height 54
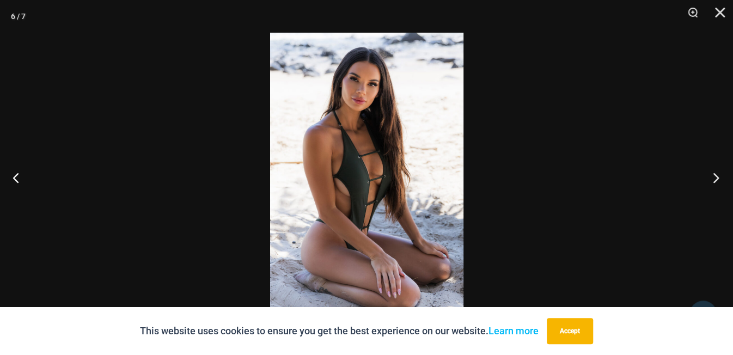
click at [715, 175] on button "Next" at bounding box center [712, 177] width 41 height 54
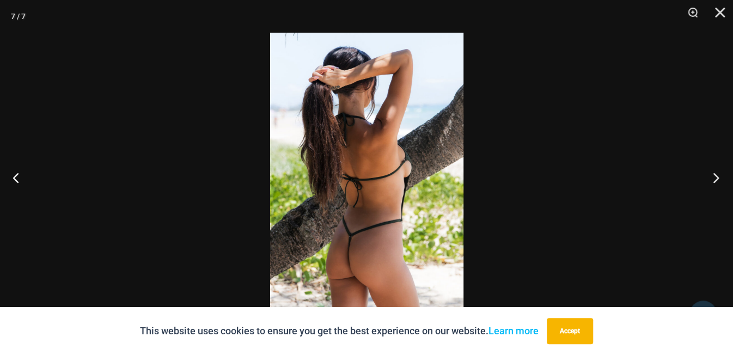
click at [715, 175] on button "Next" at bounding box center [712, 177] width 41 height 54
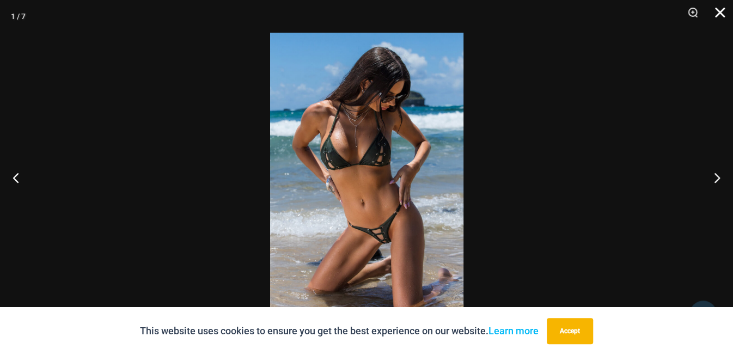
click at [721, 13] on button "Close" at bounding box center [715, 16] width 27 height 33
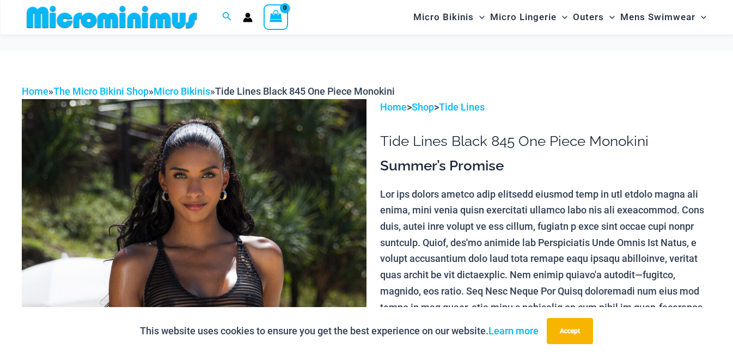
click at [251, 192] on img at bounding box center [194, 357] width 345 height 517
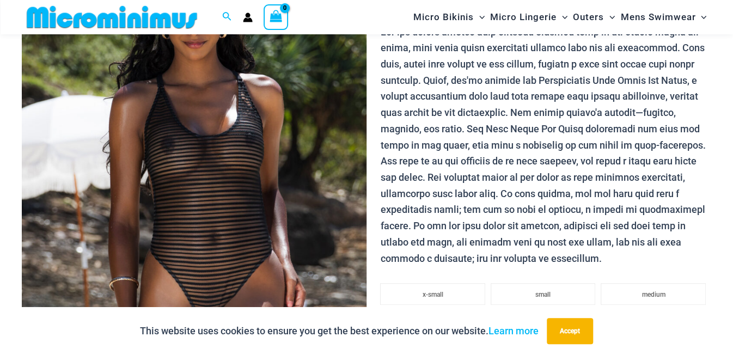
scroll to position [162, 0]
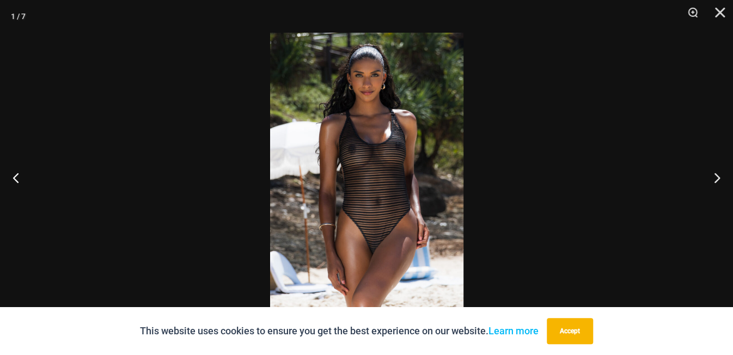
click at [363, 181] on img at bounding box center [366, 178] width 193 height 290
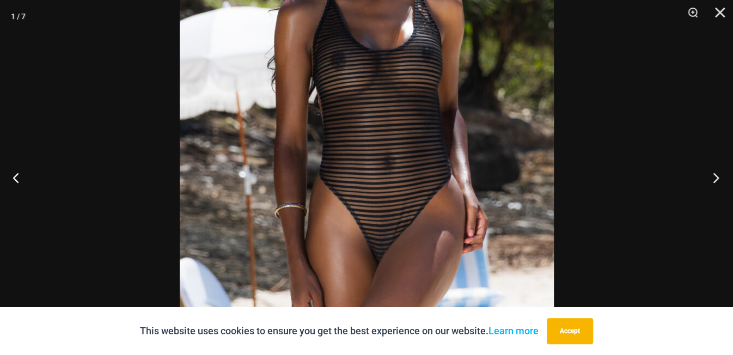
click at [711, 179] on button "Next" at bounding box center [712, 177] width 41 height 54
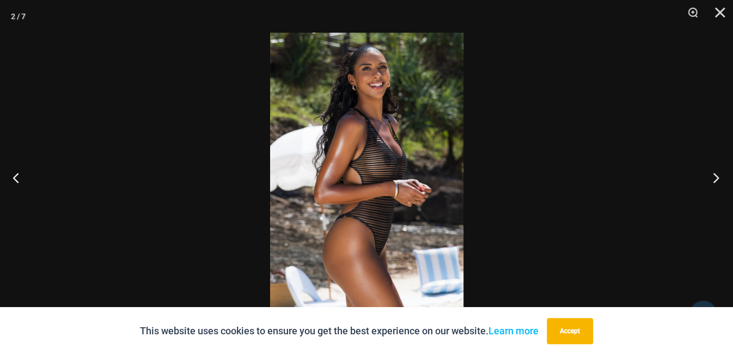
click at [711, 179] on button "Next" at bounding box center [712, 177] width 41 height 54
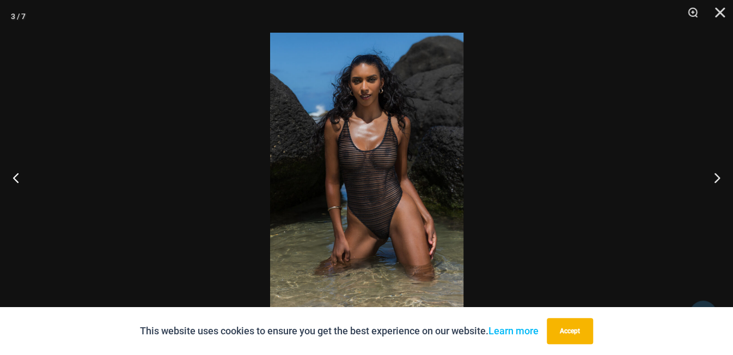
click at [379, 204] on img at bounding box center [366, 178] width 193 height 290
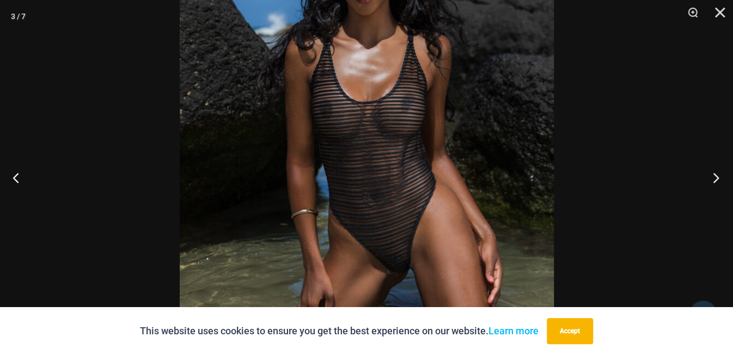
click at [705, 177] on button "Next" at bounding box center [712, 177] width 41 height 54
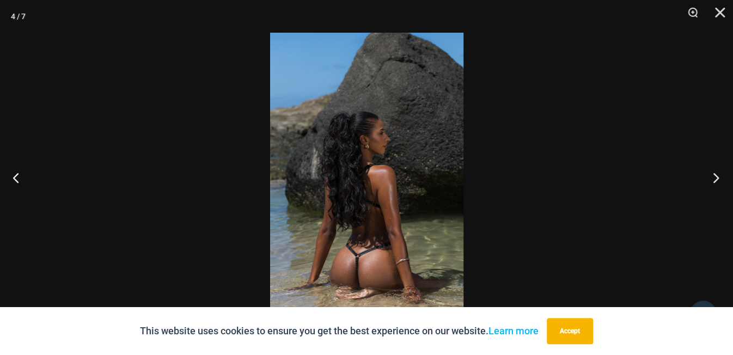
click at [720, 179] on button "Next" at bounding box center [712, 177] width 41 height 54
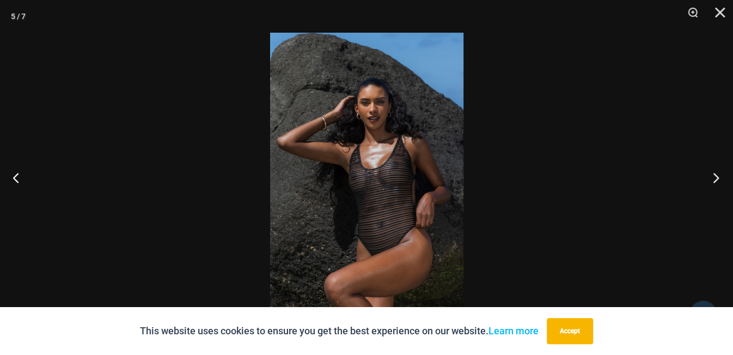
click at [720, 179] on button "Next" at bounding box center [712, 177] width 41 height 54
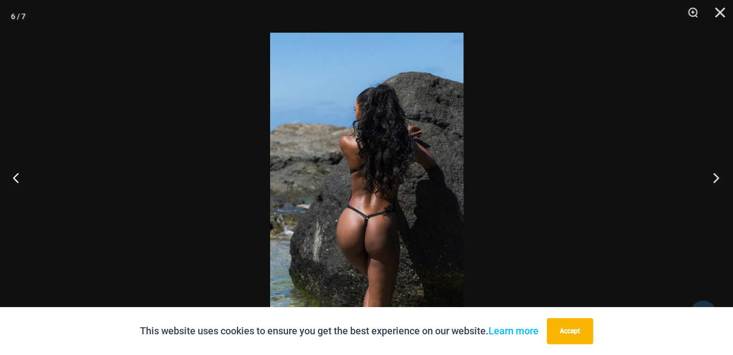
click at [720, 179] on button "Next" at bounding box center [712, 177] width 41 height 54
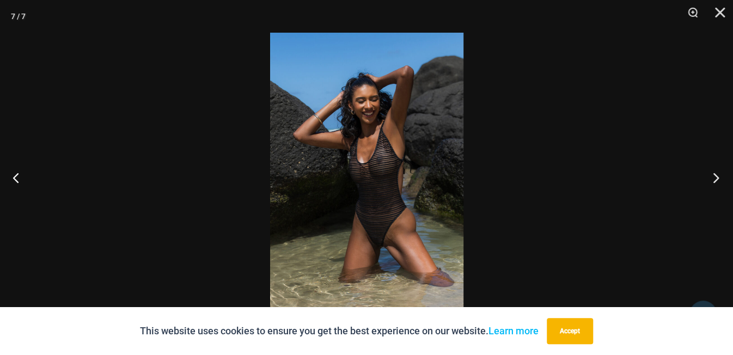
click at [720, 179] on button "Next" at bounding box center [712, 177] width 41 height 54
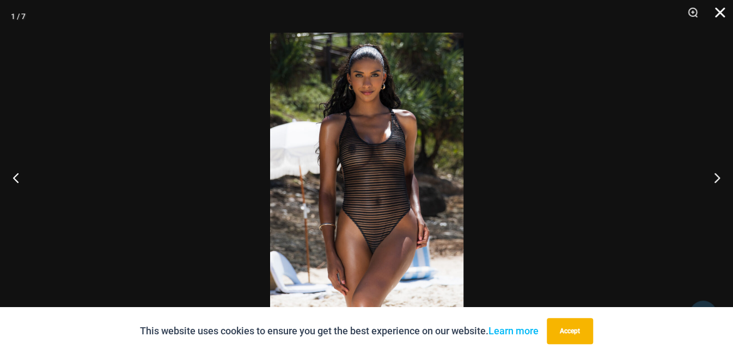
click at [719, 21] on button "Close" at bounding box center [715, 16] width 27 height 33
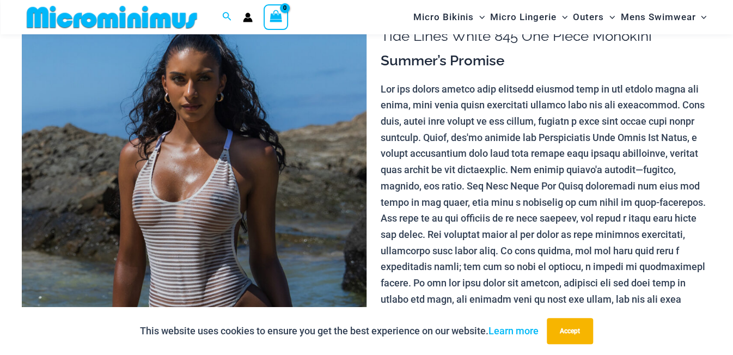
scroll to position [220, 0]
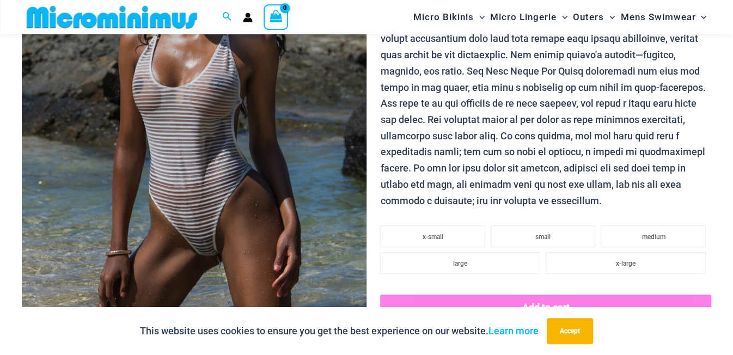
click at [206, 184] on img at bounding box center [194, 137] width 345 height 517
click at [206, 184] on div at bounding box center [366, 177] width 733 height 355
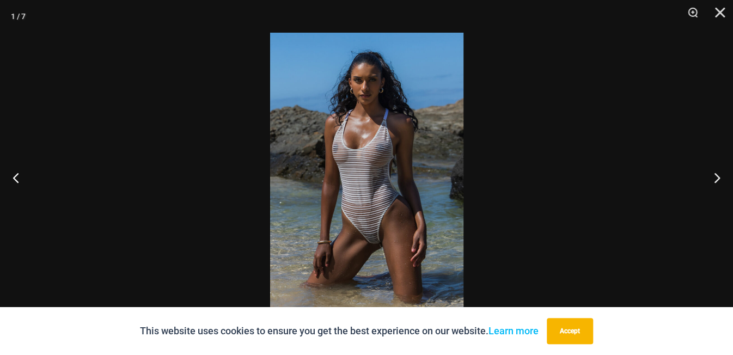
click at [372, 206] on img at bounding box center [366, 178] width 193 height 290
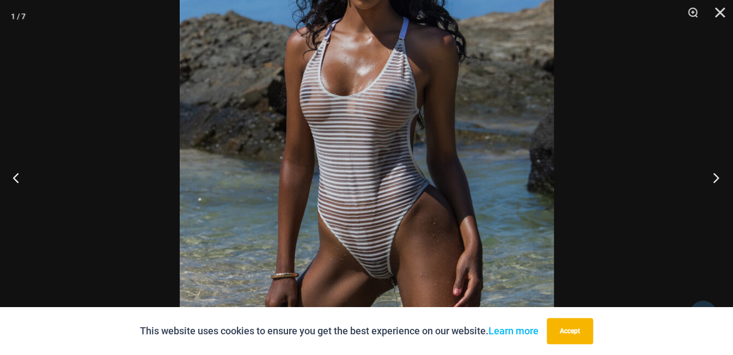
click at [715, 176] on button "Next" at bounding box center [712, 177] width 41 height 54
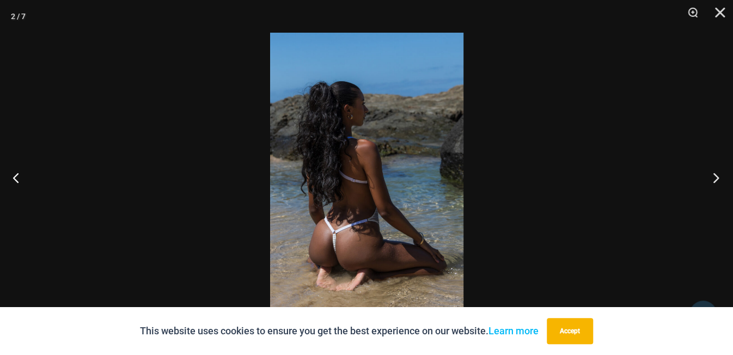
click at [715, 176] on button "Next" at bounding box center [712, 177] width 41 height 54
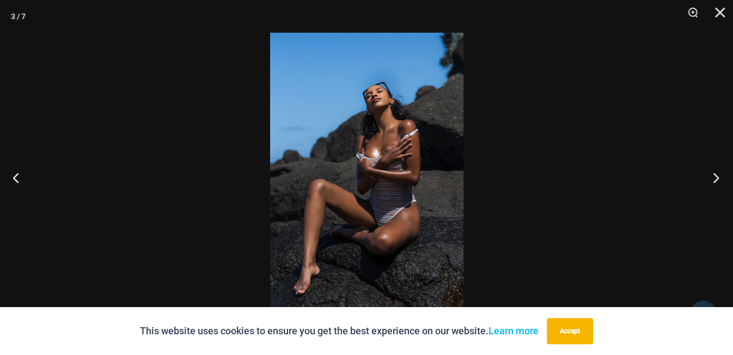
click at [715, 176] on button "Next" at bounding box center [712, 177] width 41 height 54
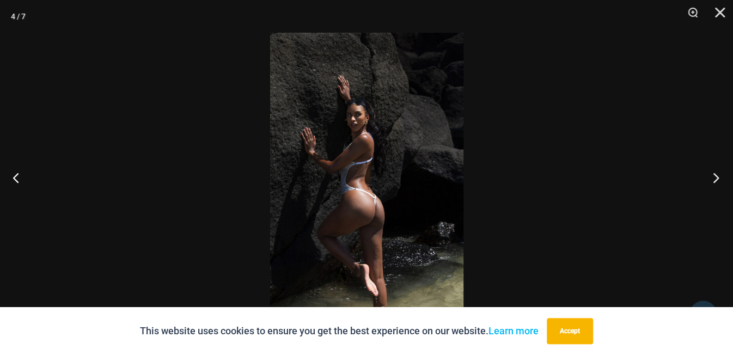
click at [715, 176] on button "Next" at bounding box center [712, 177] width 41 height 54
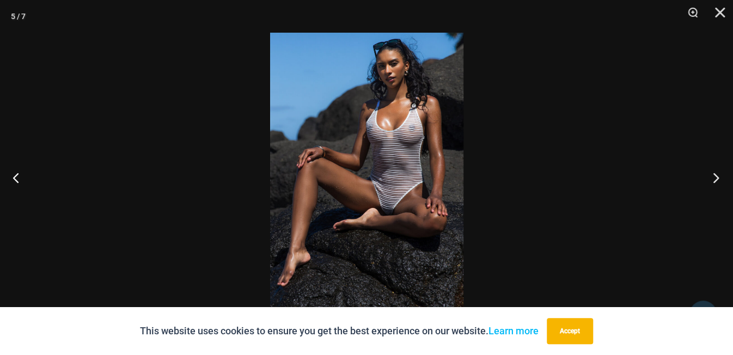
click at [715, 176] on button "Next" at bounding box center [712, 177] width 41 height 54
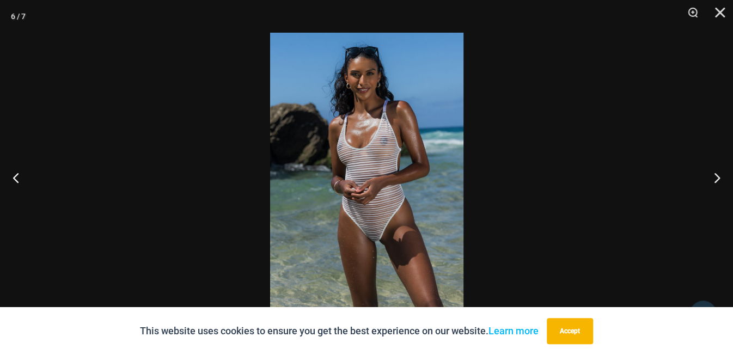
click at [368, 194] on img at bounding box center [366, 178] width 193 height 290
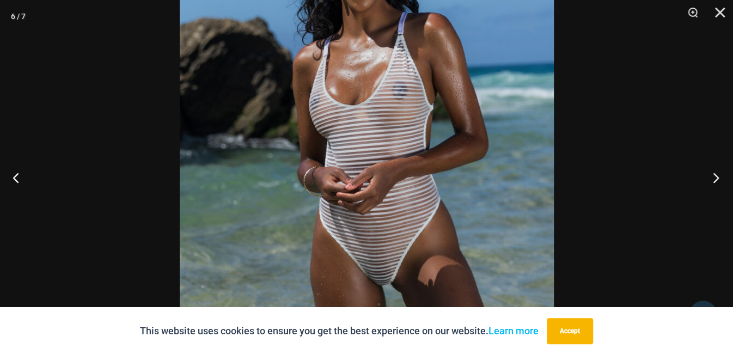
click at [716, 177] on button "Next" at bounding box center [712, 177] width 41 height 54
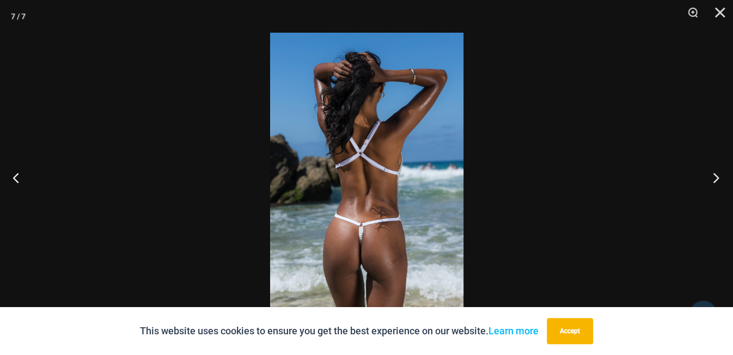
click at [716, 177] on button "Next" at bounding box center [712, 177] width 41 height 54
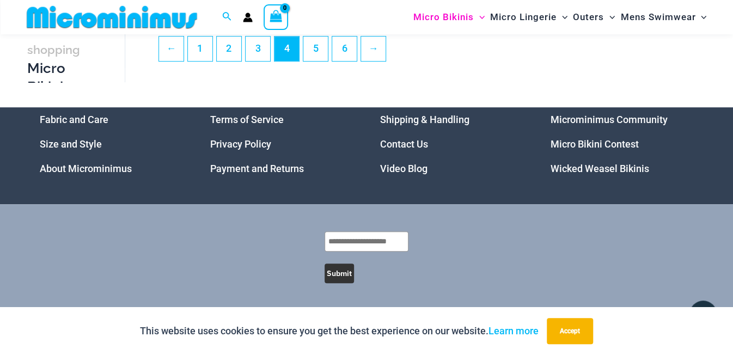
scroll to position [2369, 0]
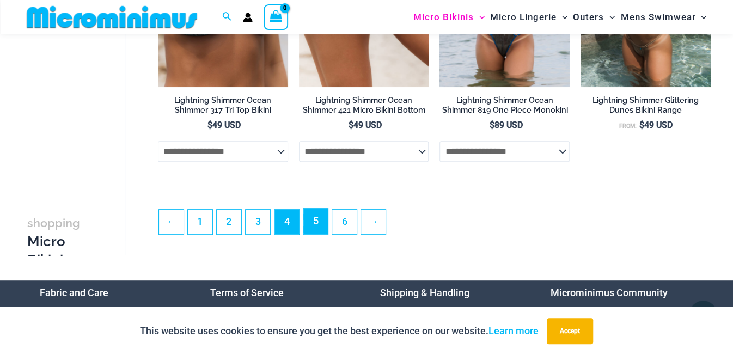
click at [312, 231] on link "5" at bounding box center [315, 222] width 25 height 26
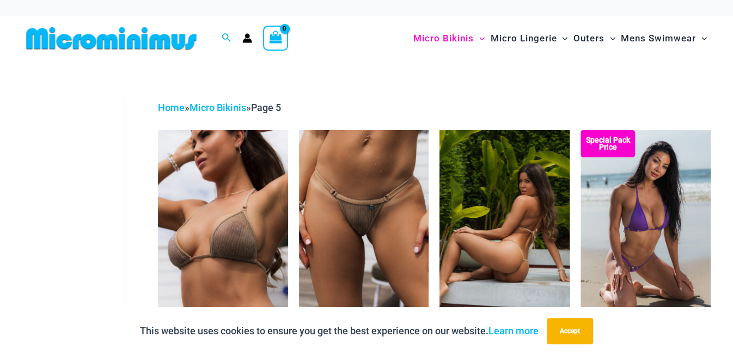
click at [540, 237] on img at bounding box center [504, 227] width 130 height 195
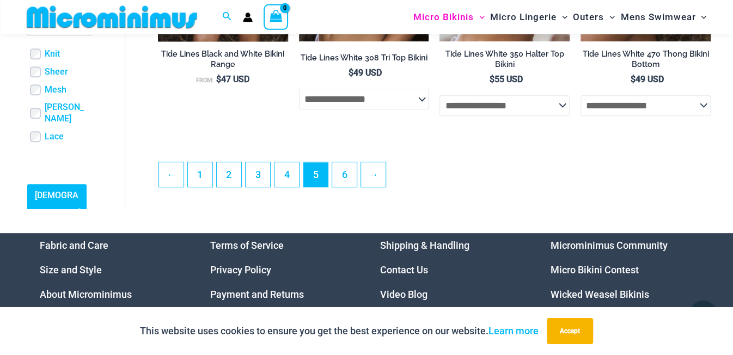
scroll to position [2516, 0]
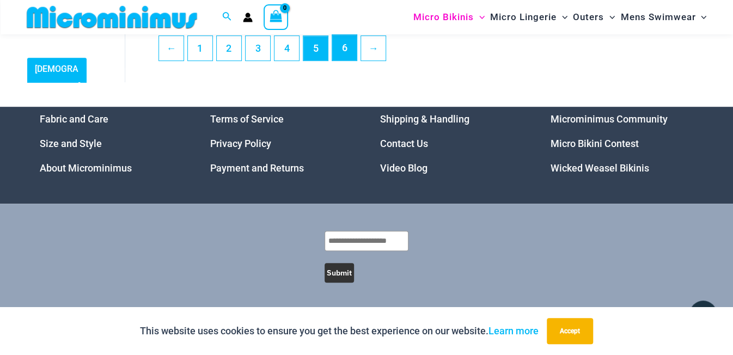
click at [339, 53] on link "6" at bounding box center [344, 48] width 25 height 26
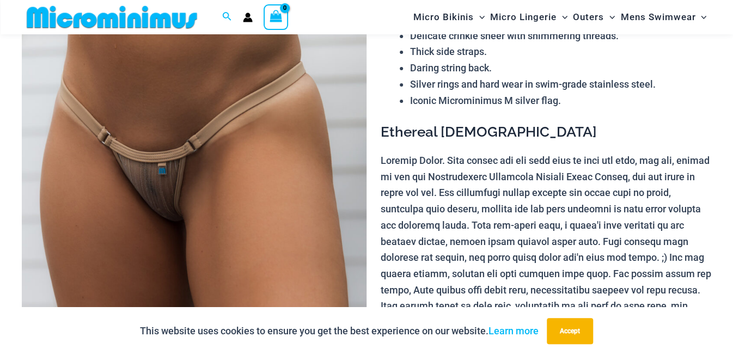
scroll to position [162, 0]
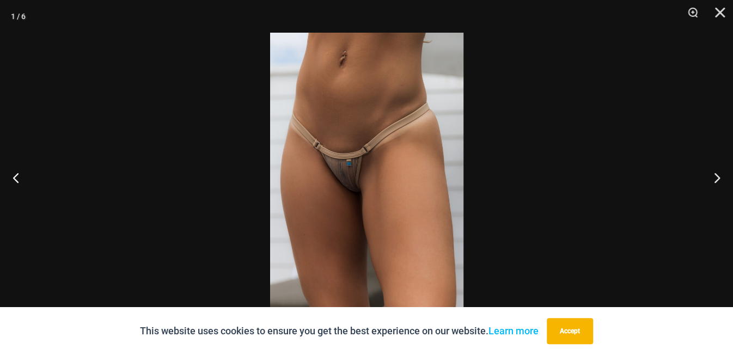
click at [350, 203] on img at bounding box center [366, 178] width 193 height 290
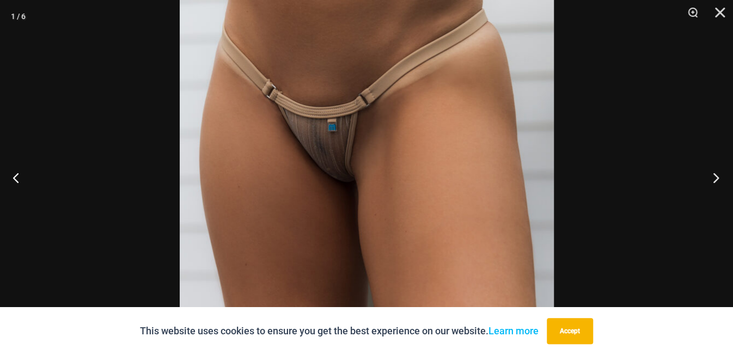
click at [719, 180] on button "Next" at bounding box center [712, 177] width 41 height 54
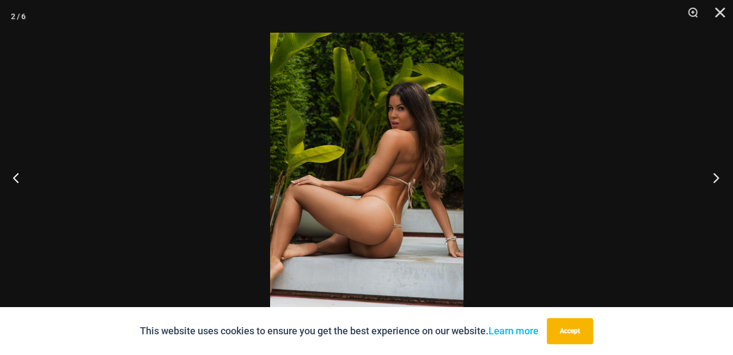
click at [719, 180] on button "Next" at bounding box center [712, 177] width 41 height 54
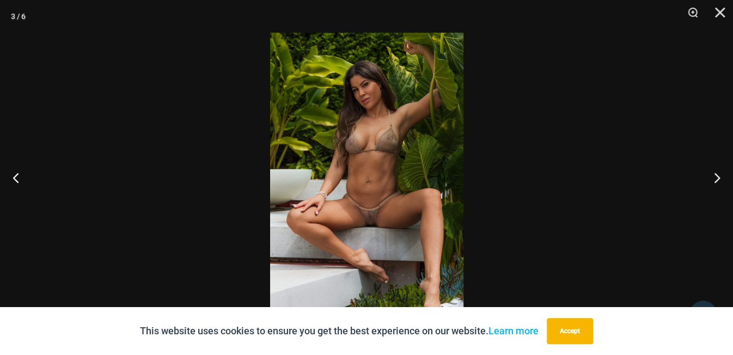
click at [369, 188] on img at bounding box center [366, 178] width 193 height 290
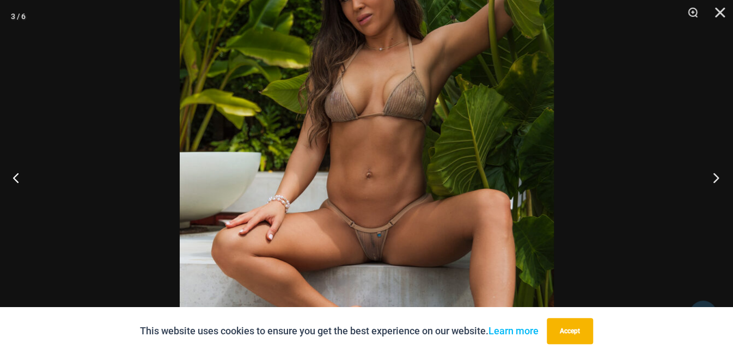
click at [717, 170] on button "Next" at bounding box center [712, 177] width 41 height 54
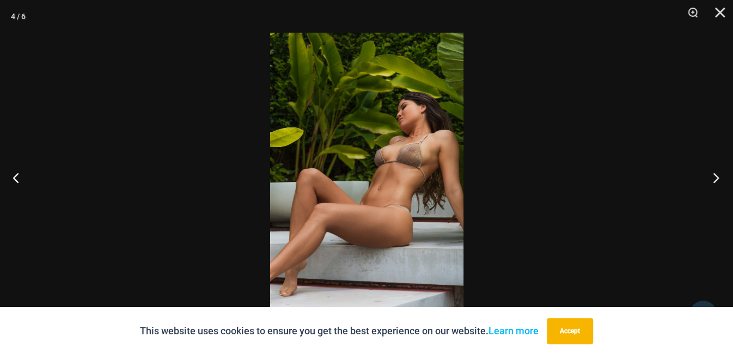
click at [717, 170] on button "Next" at bounding box center [712, 177] width 41 height 54
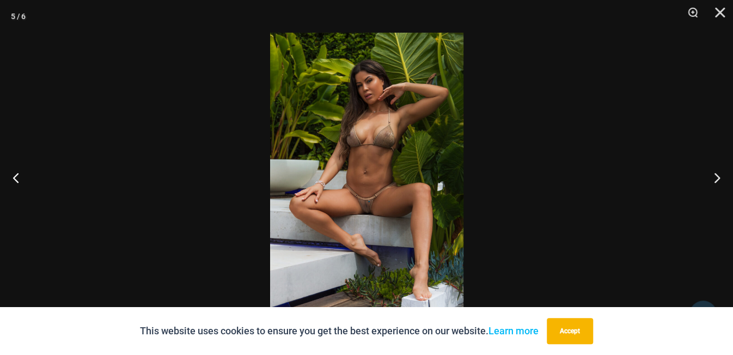
click at [352, 178] on img at bounding box center [366, 178] width 193 height 290
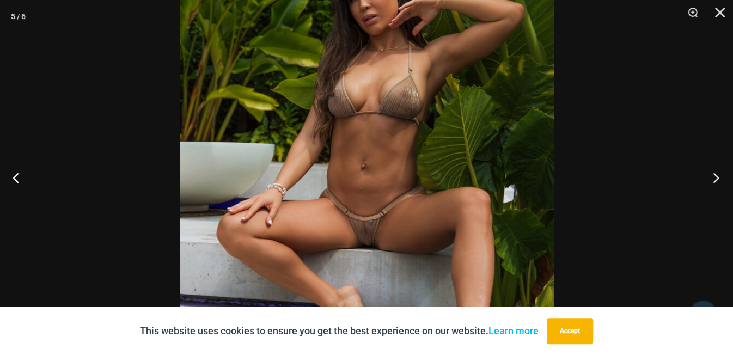
click at [712, 181] on button "Next" at bounding box center [712, 177] width 41 height 54
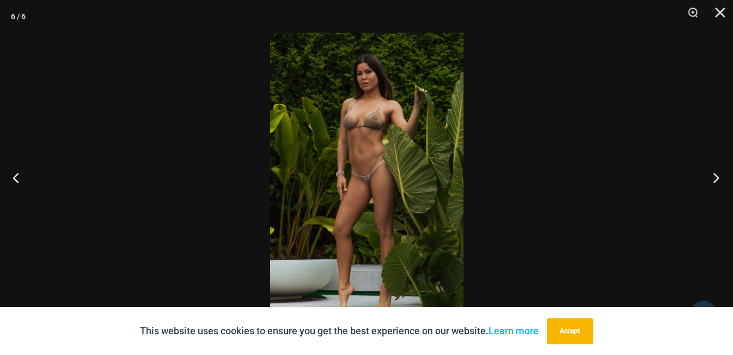
click at [712, 181] on button "Next" at bounding box center [712, 177] width 41 height 54
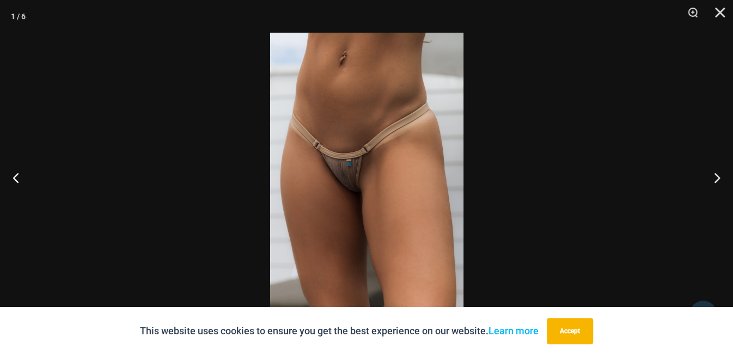
click at [386, 179] on img at bounding box center [366, 178] width 193 height 290
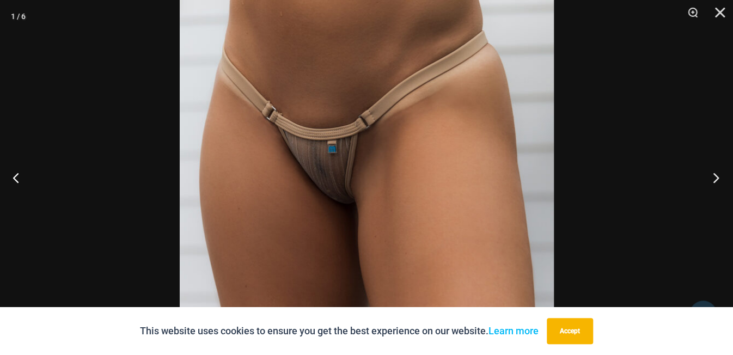
click at [711, 179] on button "Next" at bounding box center [712, 177] width 41 height 54
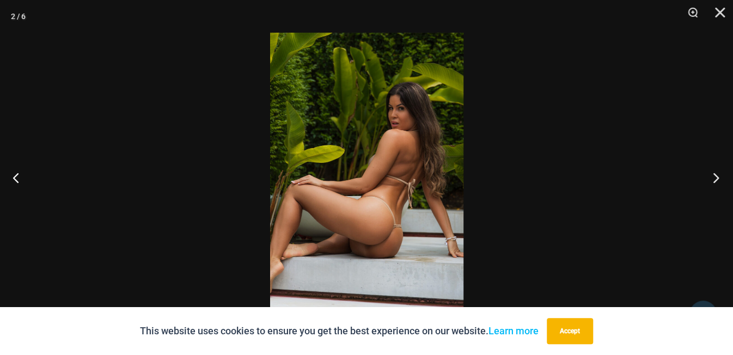
click at [710, 179] on button "Next" at bounding box center [712, 177] width 41 height 54
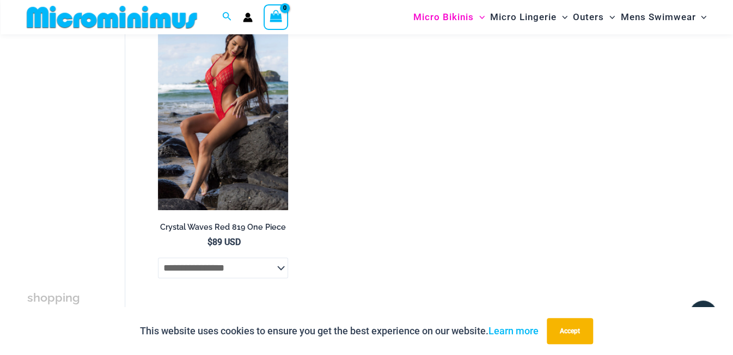
scroll to position [2233, 0]
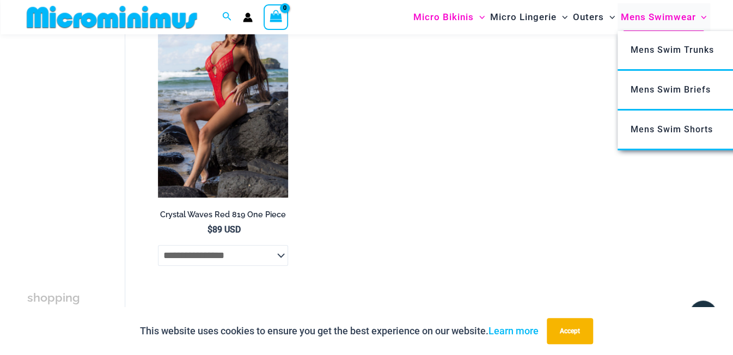
click at [661, 19] on span "Mens Swimwear" at bounding box center [657, 17] width 75 height 28
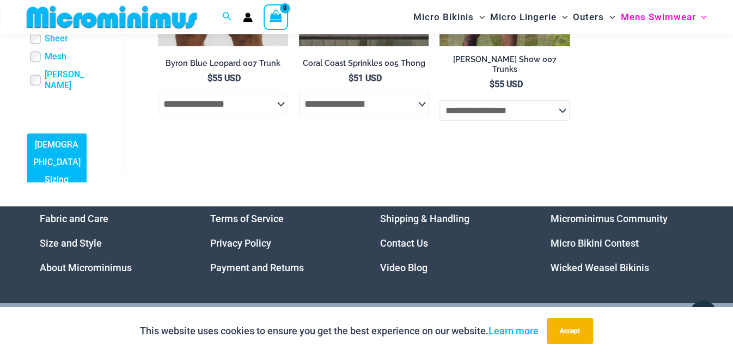
scroll to position [2233, 0]
